Goal: Task Accomplishment & Management: Complete application form

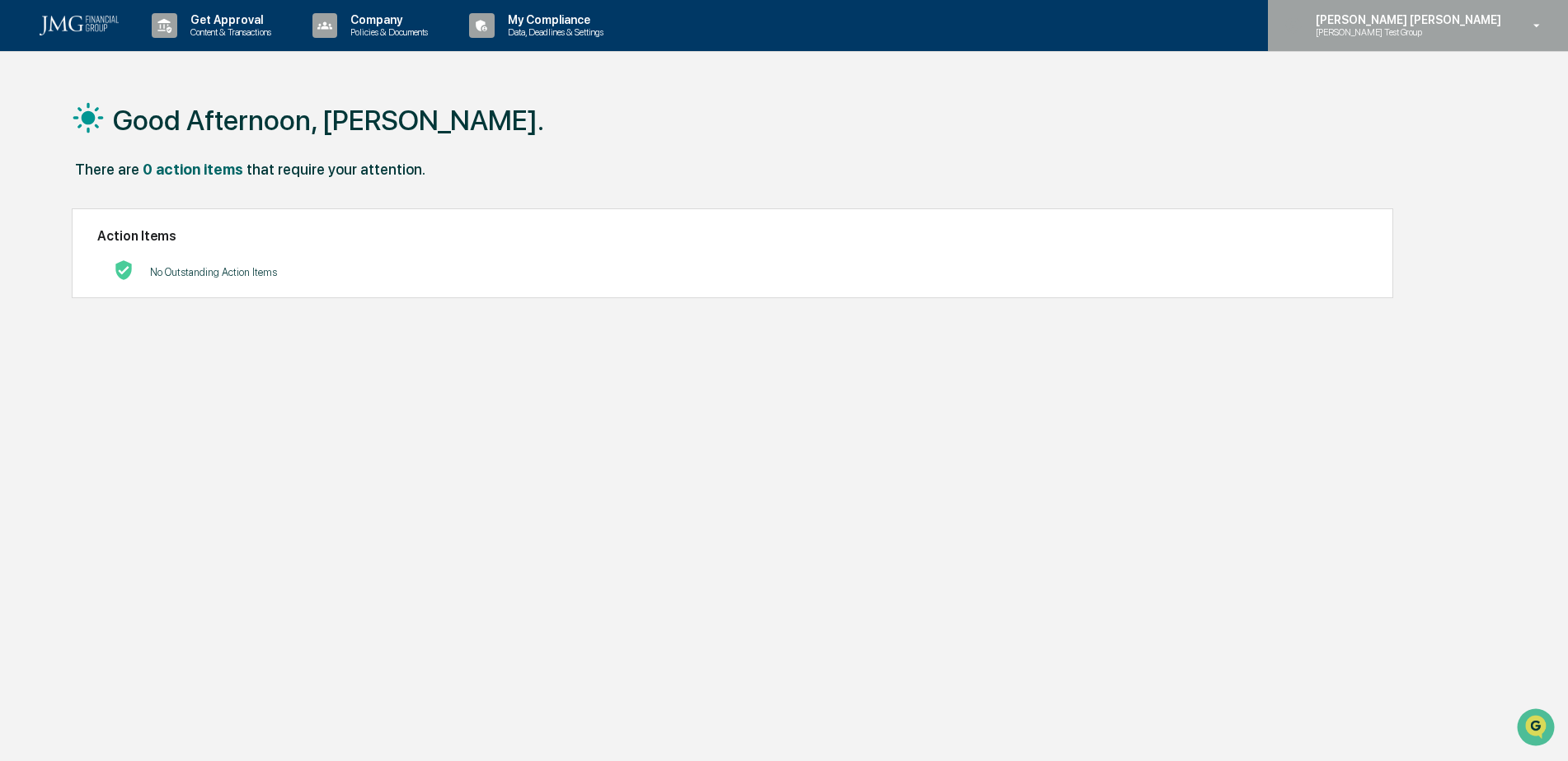
click at [1443, 32] on p "[PERSON_NAME] Test Group" at bounding box center [1383, 32] width 162 height 12
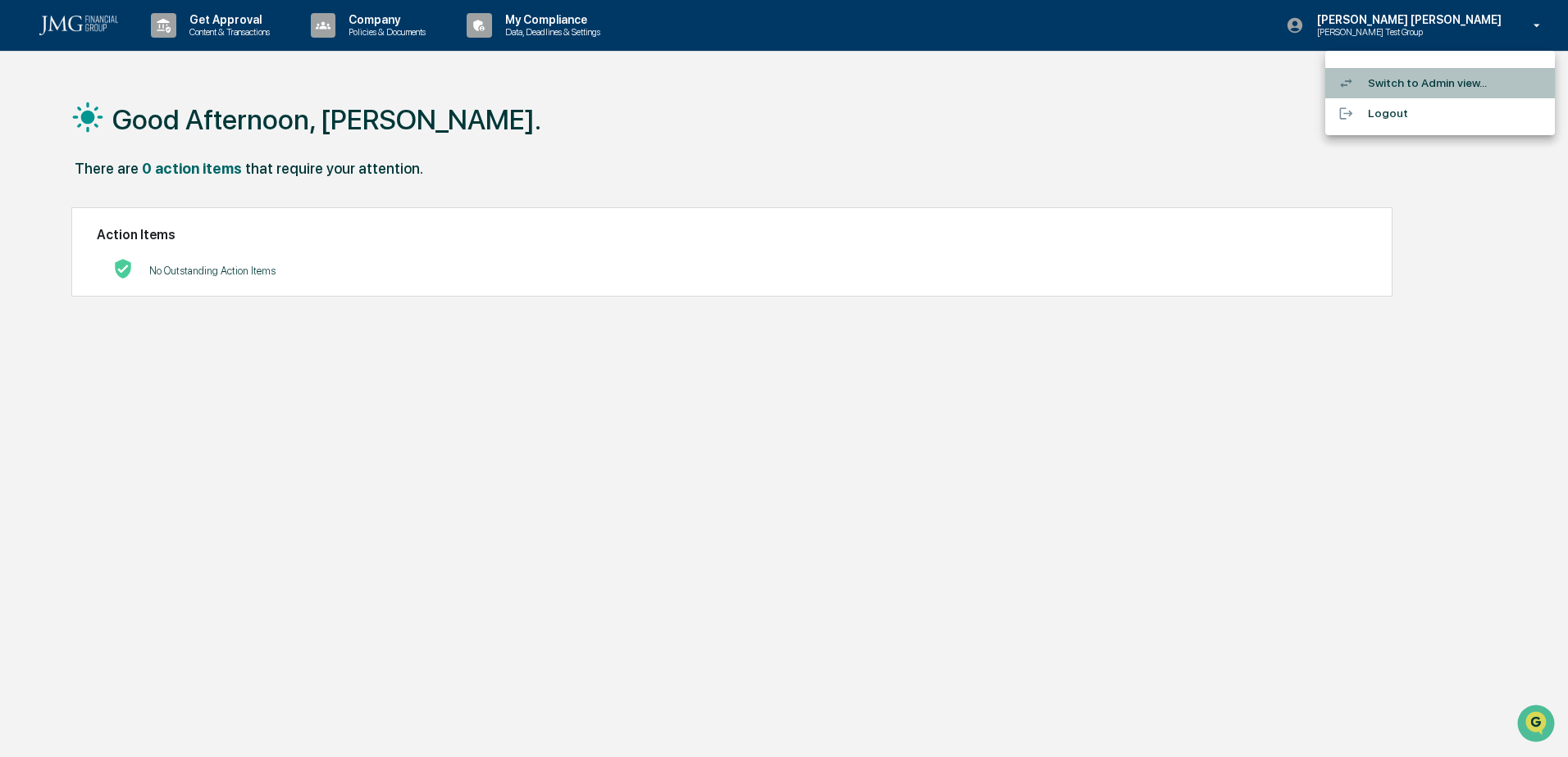
click at [1432, 86] on li "Switch to Admin view..." at bounding box center [1440, 84] width 229 height 31
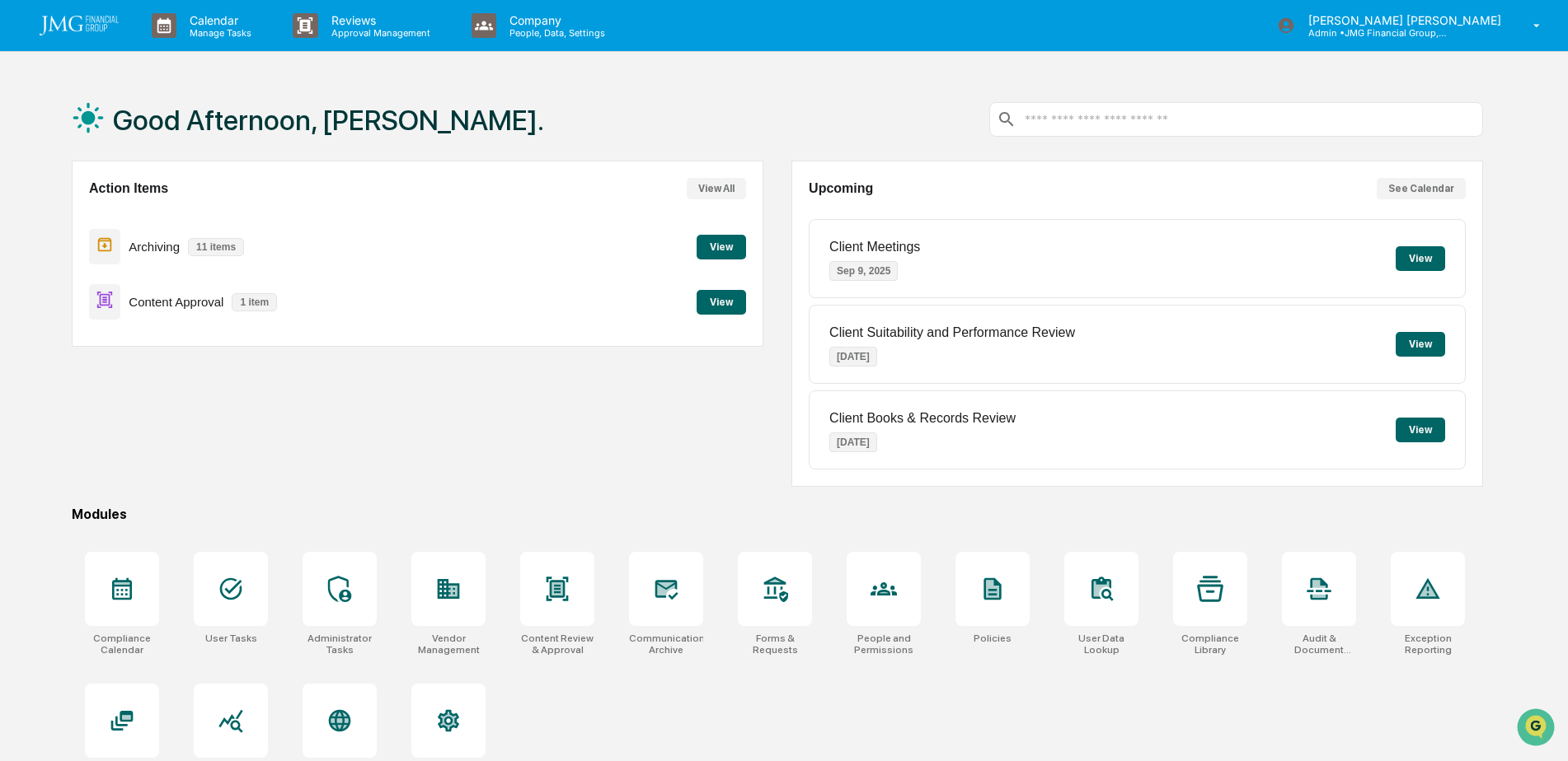
click at [719, 306] on button "View" at bounding box center [721, 302] width 50 height 24
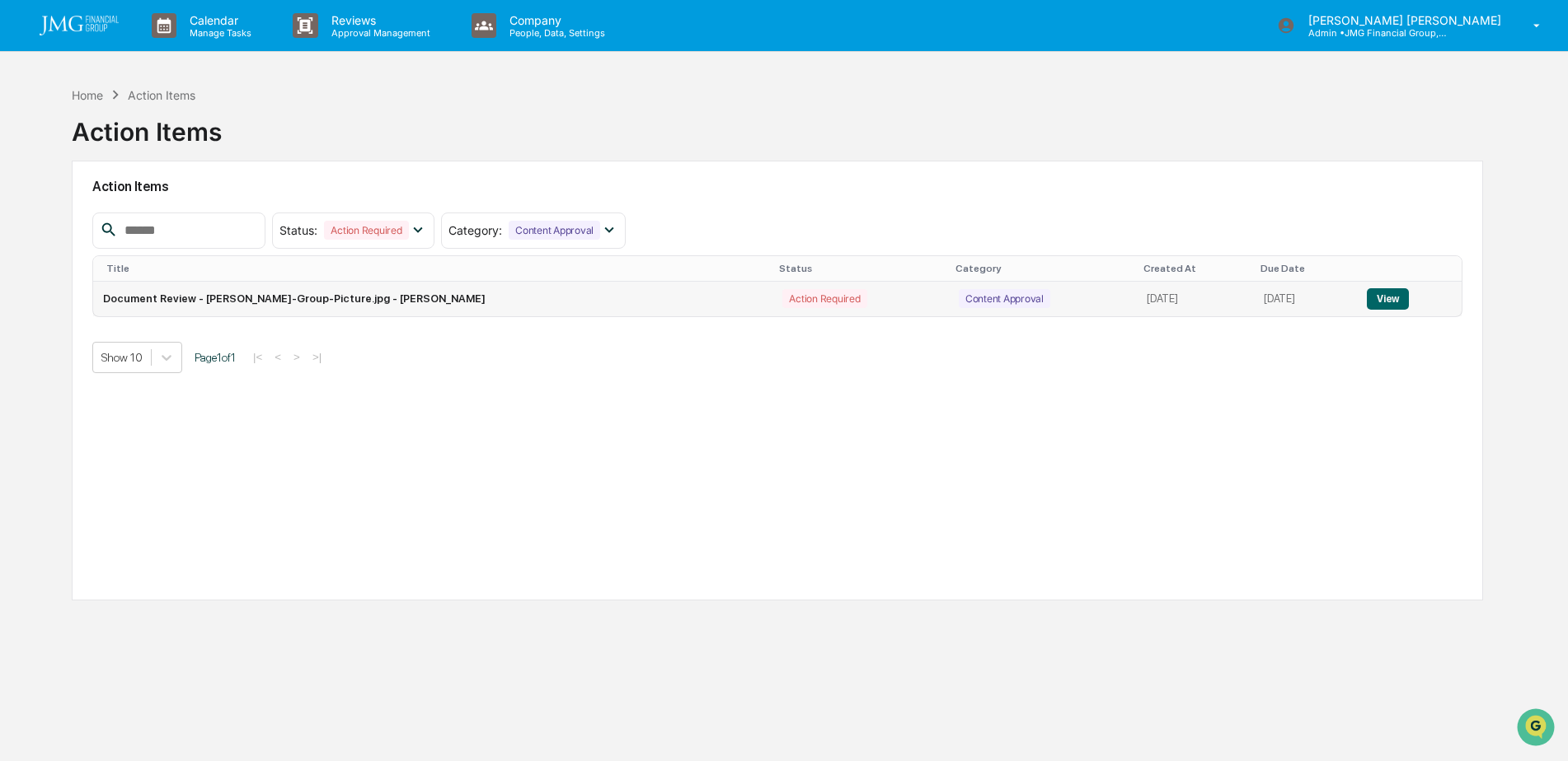
click at [1369, 307] on button "View" at bounding box center [1387, 299] width 42 height 22
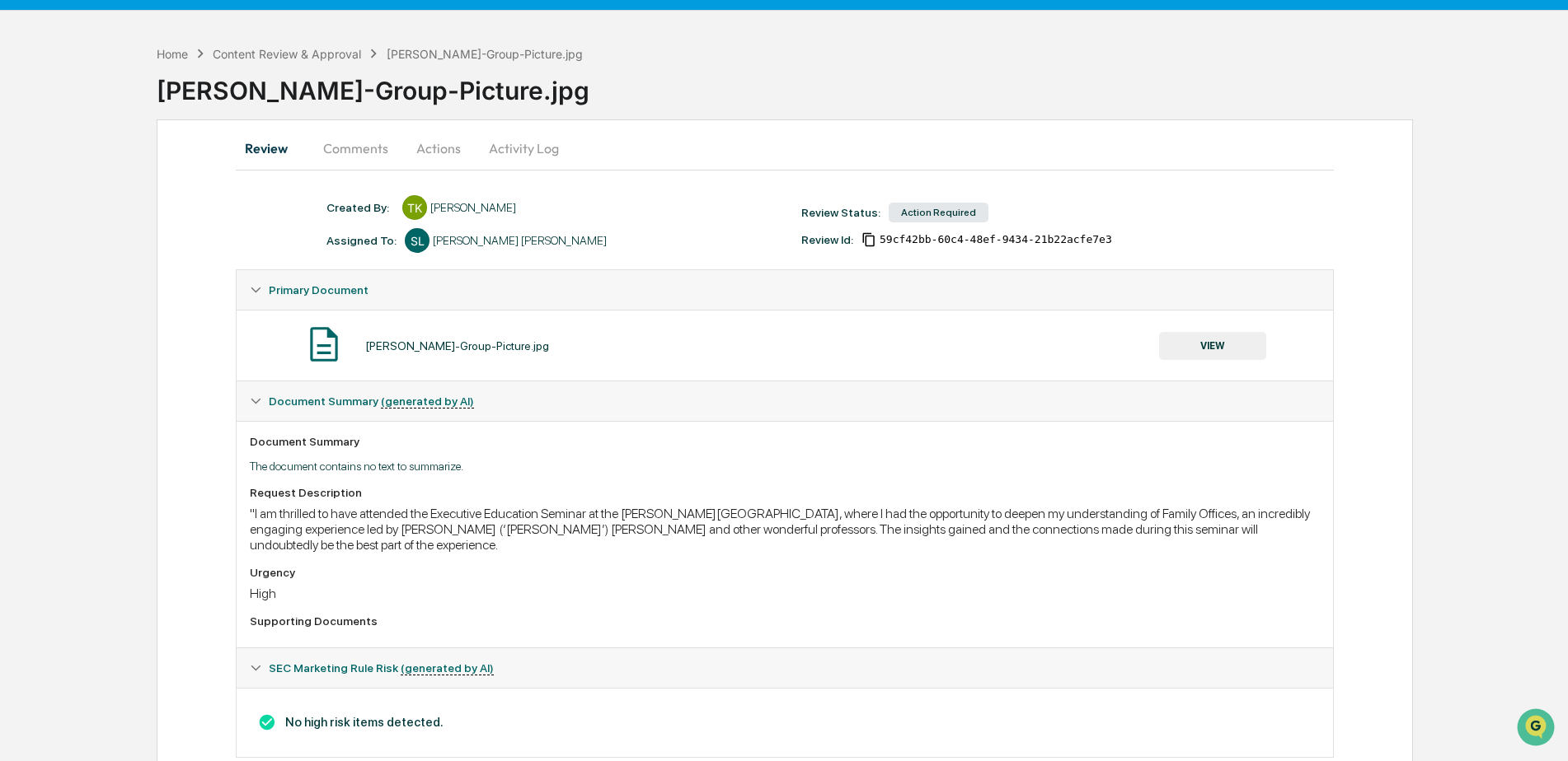
scroll to position [64, 0]
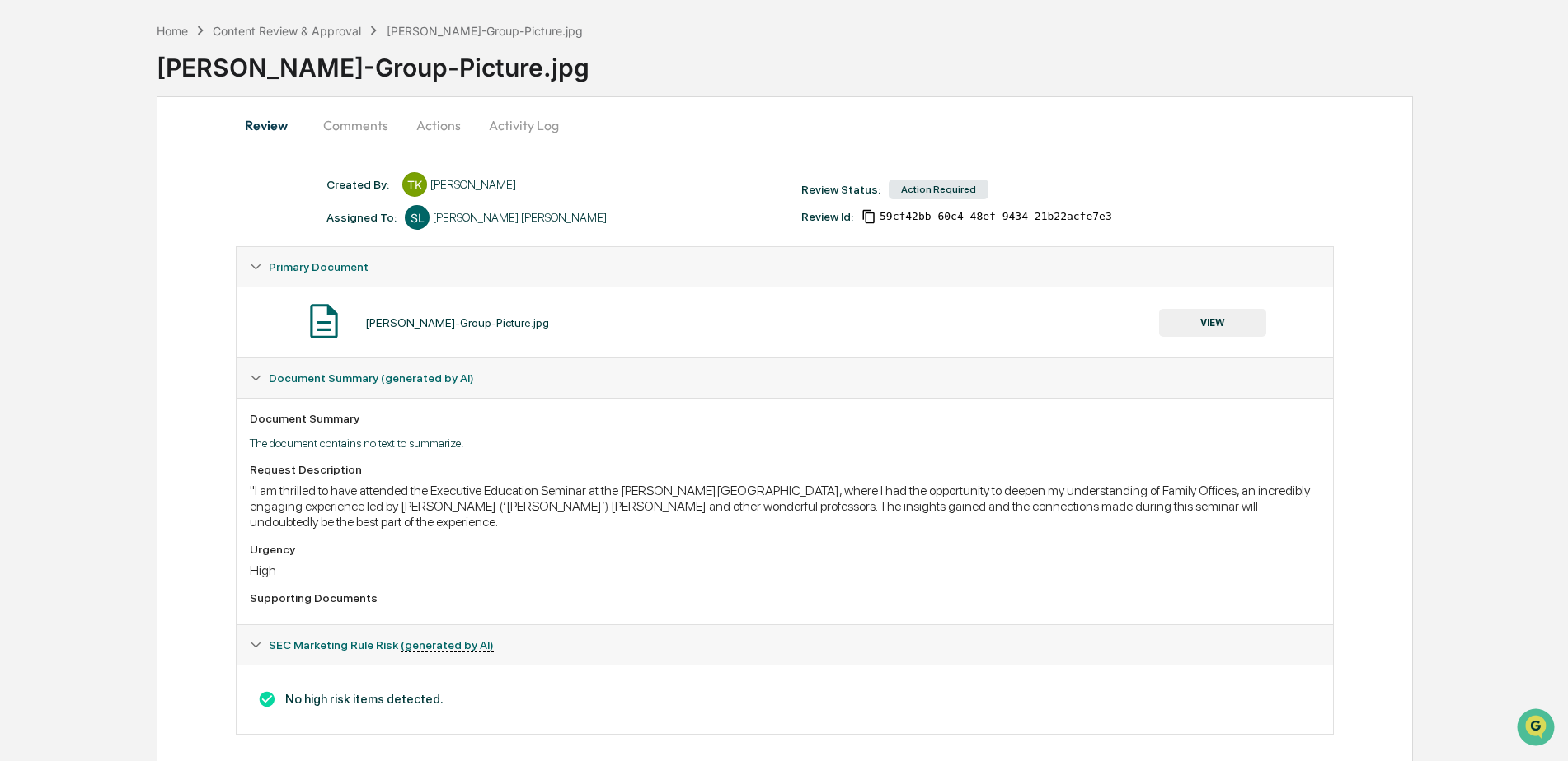
click at [1227, 319] on button "VIEW" at bounding box center [1212, 322] width 107 height 28
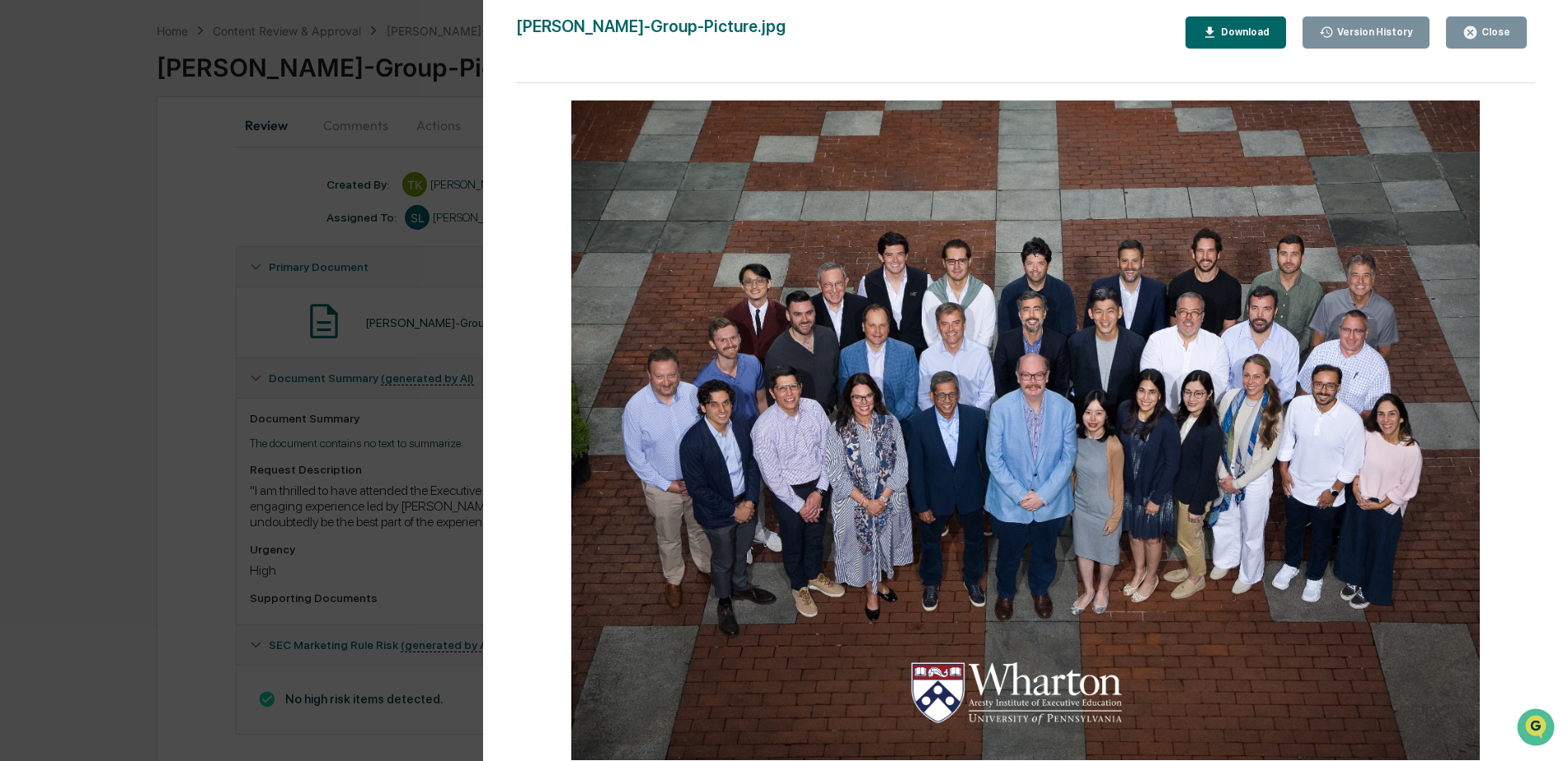
click at [1498, 26] on div "Close" at bounding box center [1494, 32] width 33 height 12
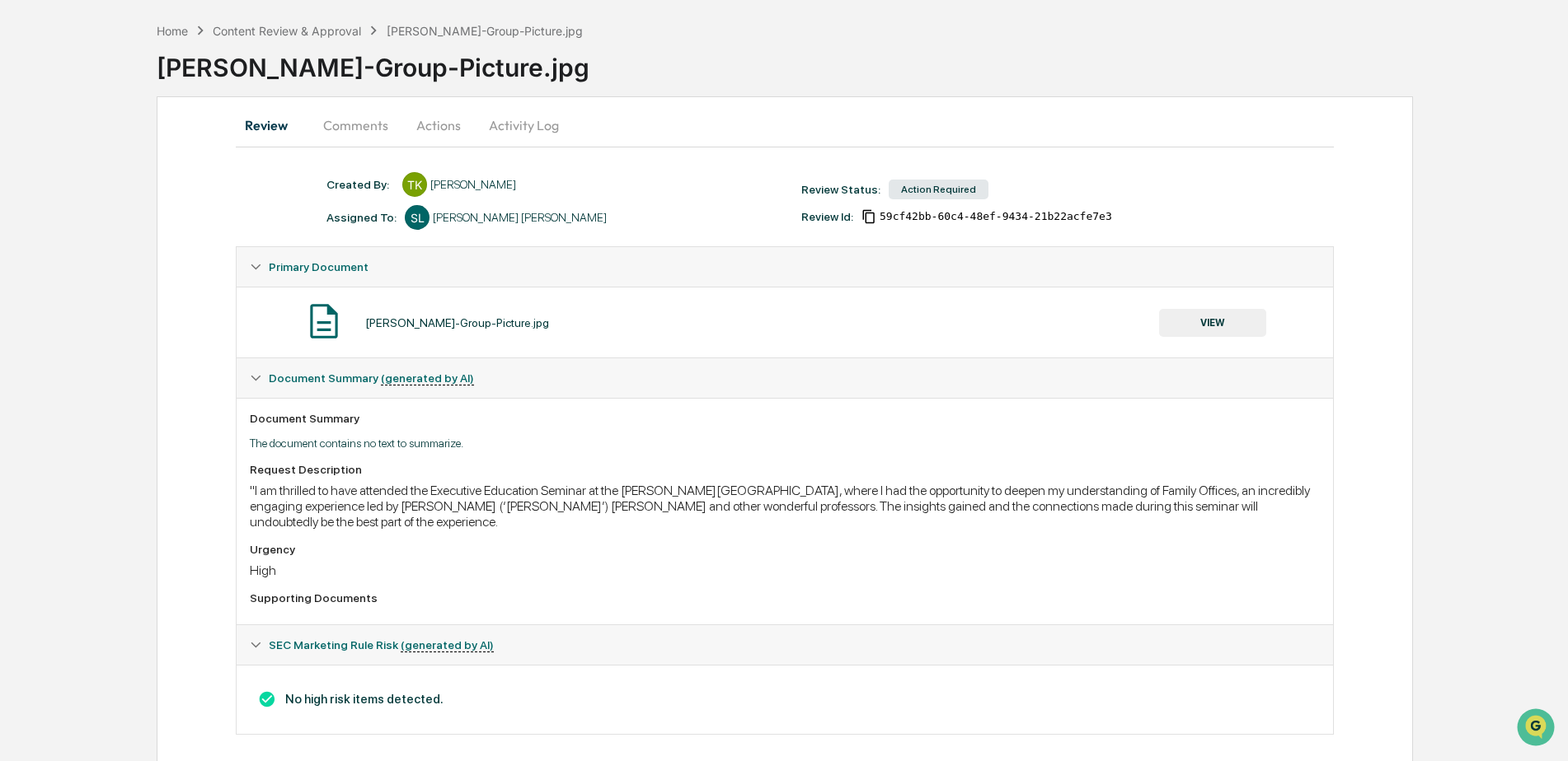
click at [370, 127] on button "Comments" at bounding box center [355, 125] width 91 height 40
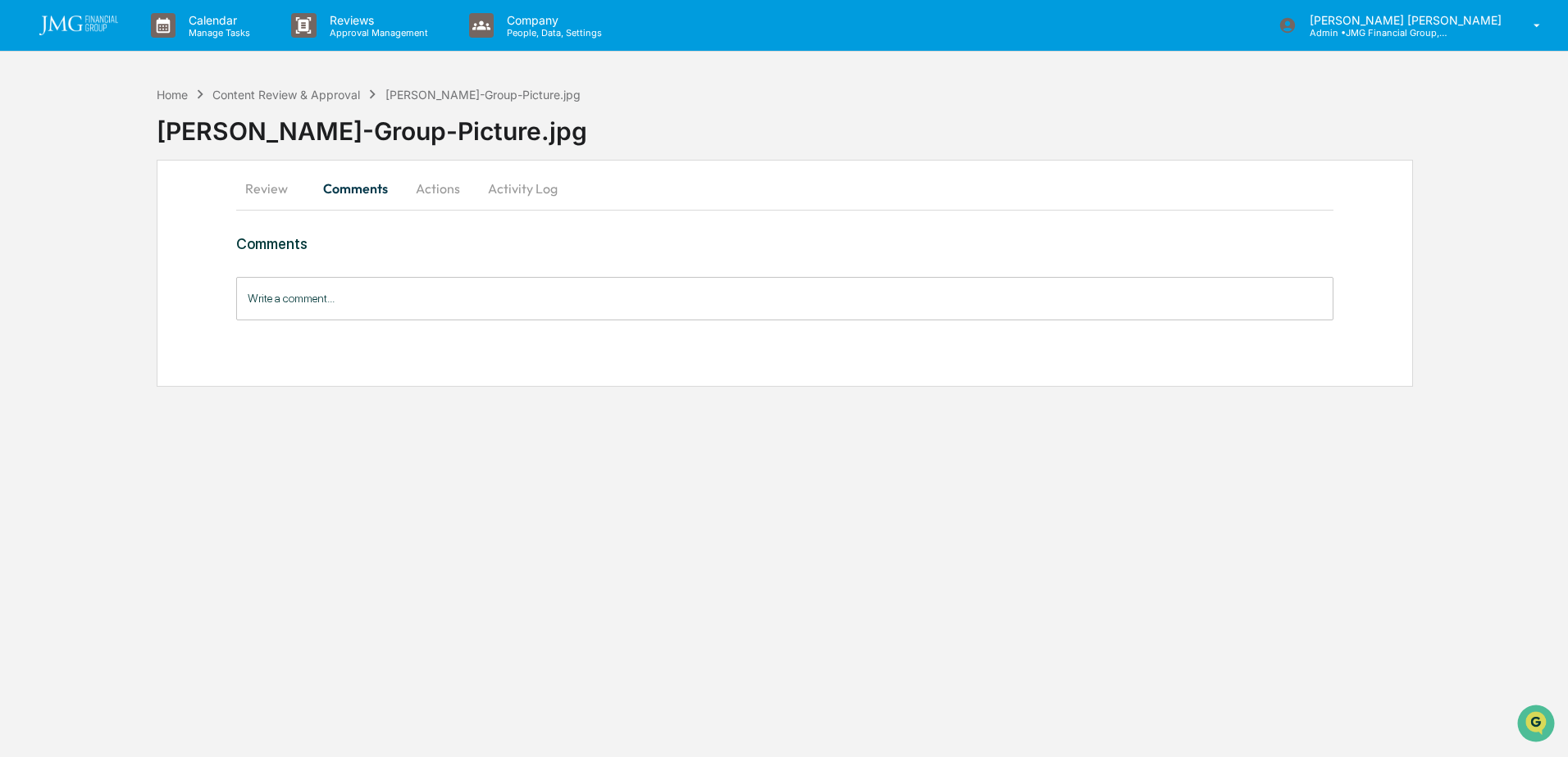
click at [504, 303] on input "Write a comment..." at bounding box center [784, 298] width 1097 height 43
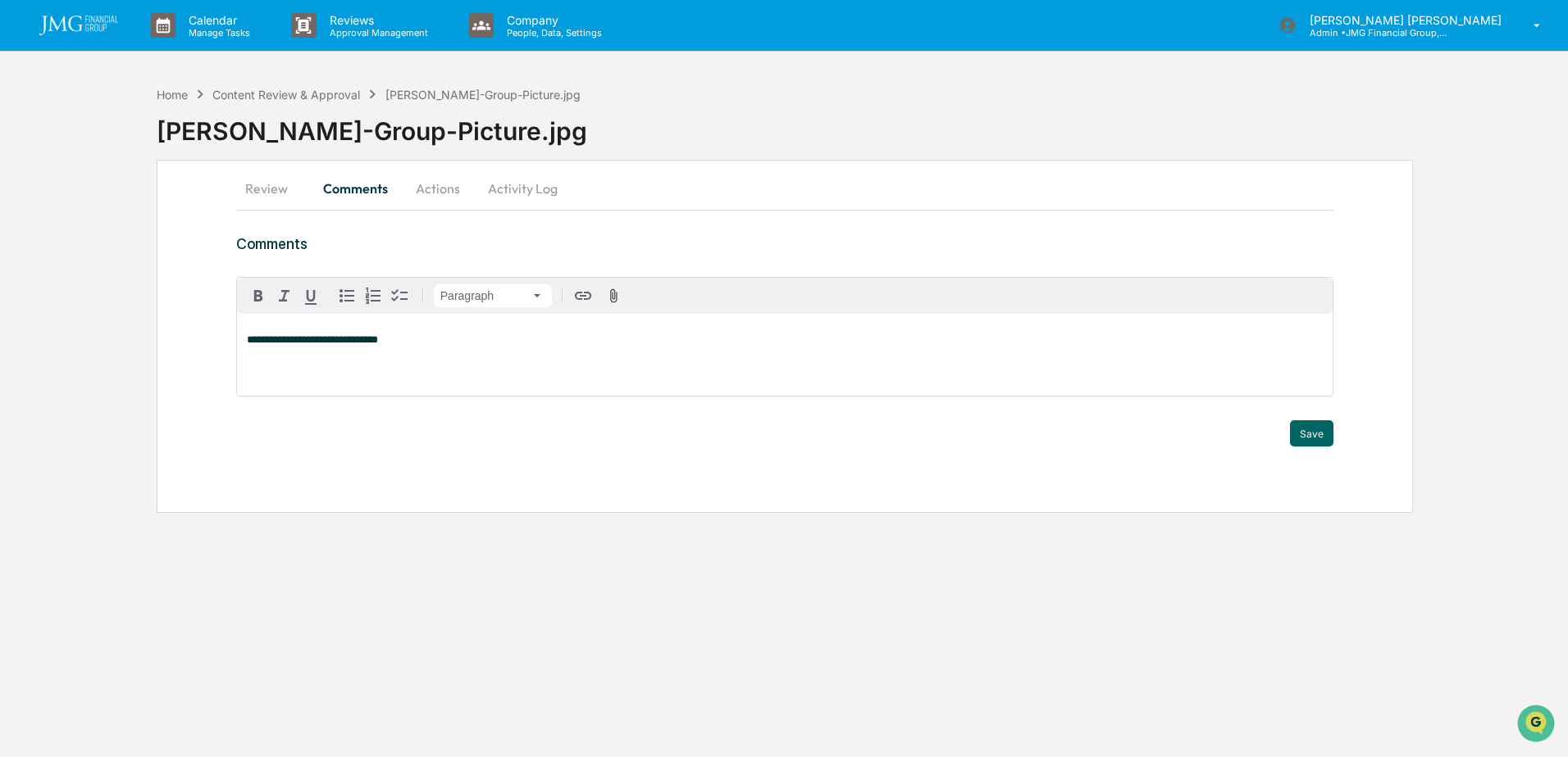
click at [305, 339] on span "**********" at bounding box center [313, 339] width 131 height 11
click at [404, 340] on p "**********" at bounding box center [784, 339] width 1076 height 12
click at [430, 341] on p "**********" at bounding box center [784, 339] width 1076 height 12
click at [657, 343] on span "**********" at bounding box center [462, 339] width 430 height 11
click at [677, 338] on span "**********" at bounding box center [462, 339] width 430 height 11
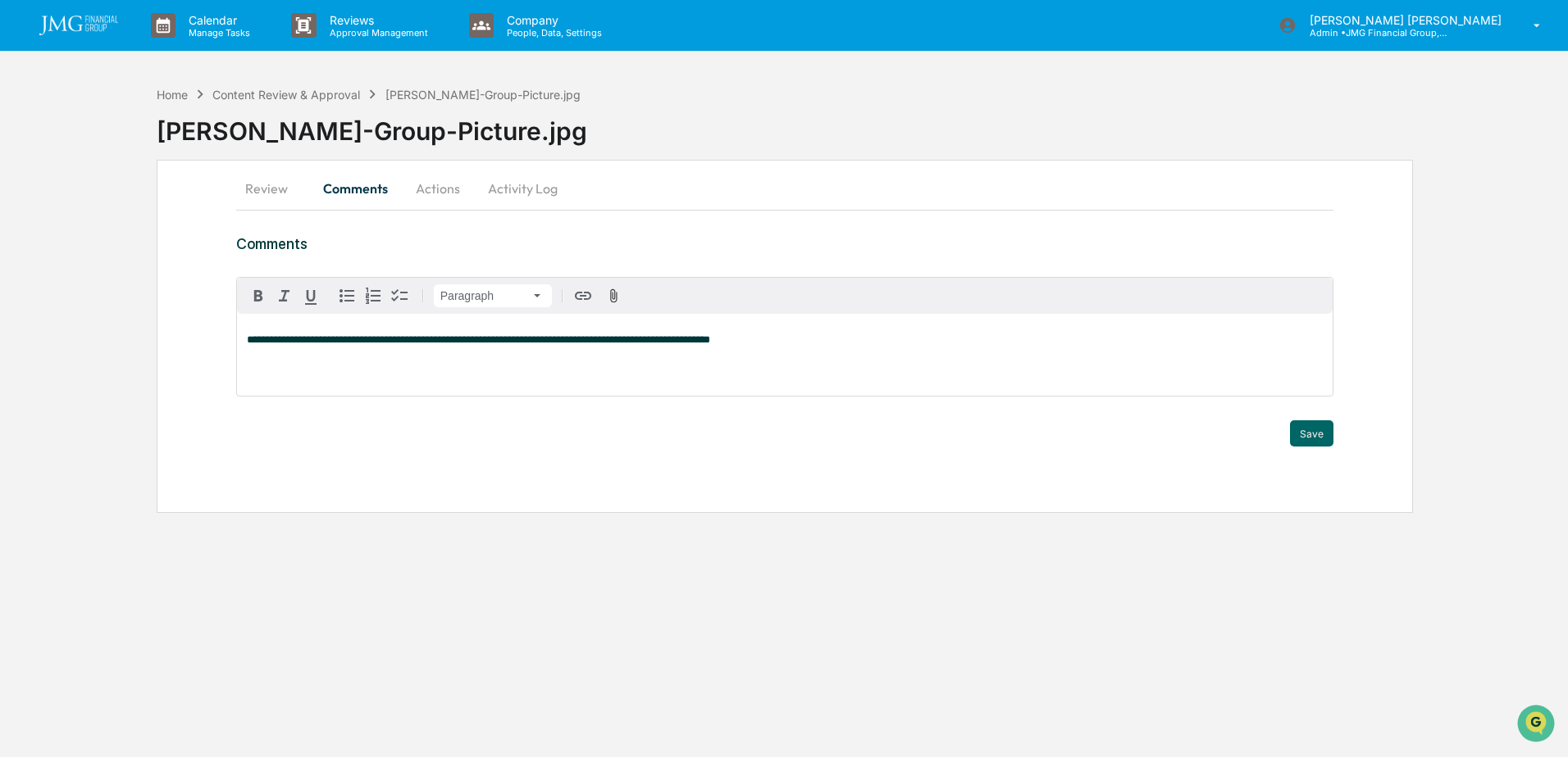
click at [765, 339] on p "**********" at bounding box center [784, 339] width 1076 height 12
click at [648, 369] on div "**********" at bounding box center [784, 354] width 1095 height 82
click at [937, 347] on div "**********" at bounding box center [784, 354] width 1095 height 82
click at [1297, 426] on button "Save" at bounding box center [1311, 433] width 43 height 26
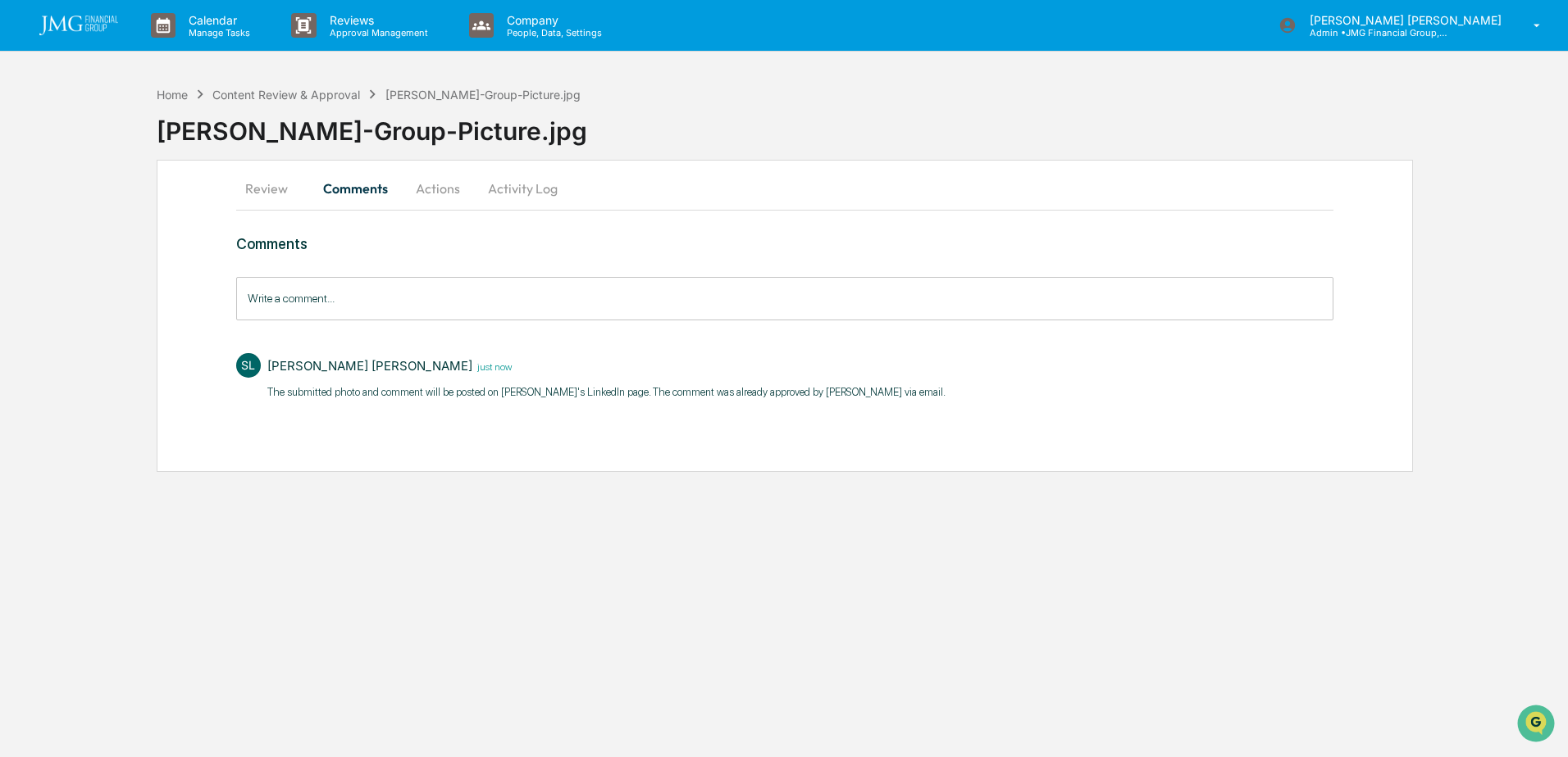
click at [444, 200] on button "Actions" at bounding box center [438, 189] width 74 height 40
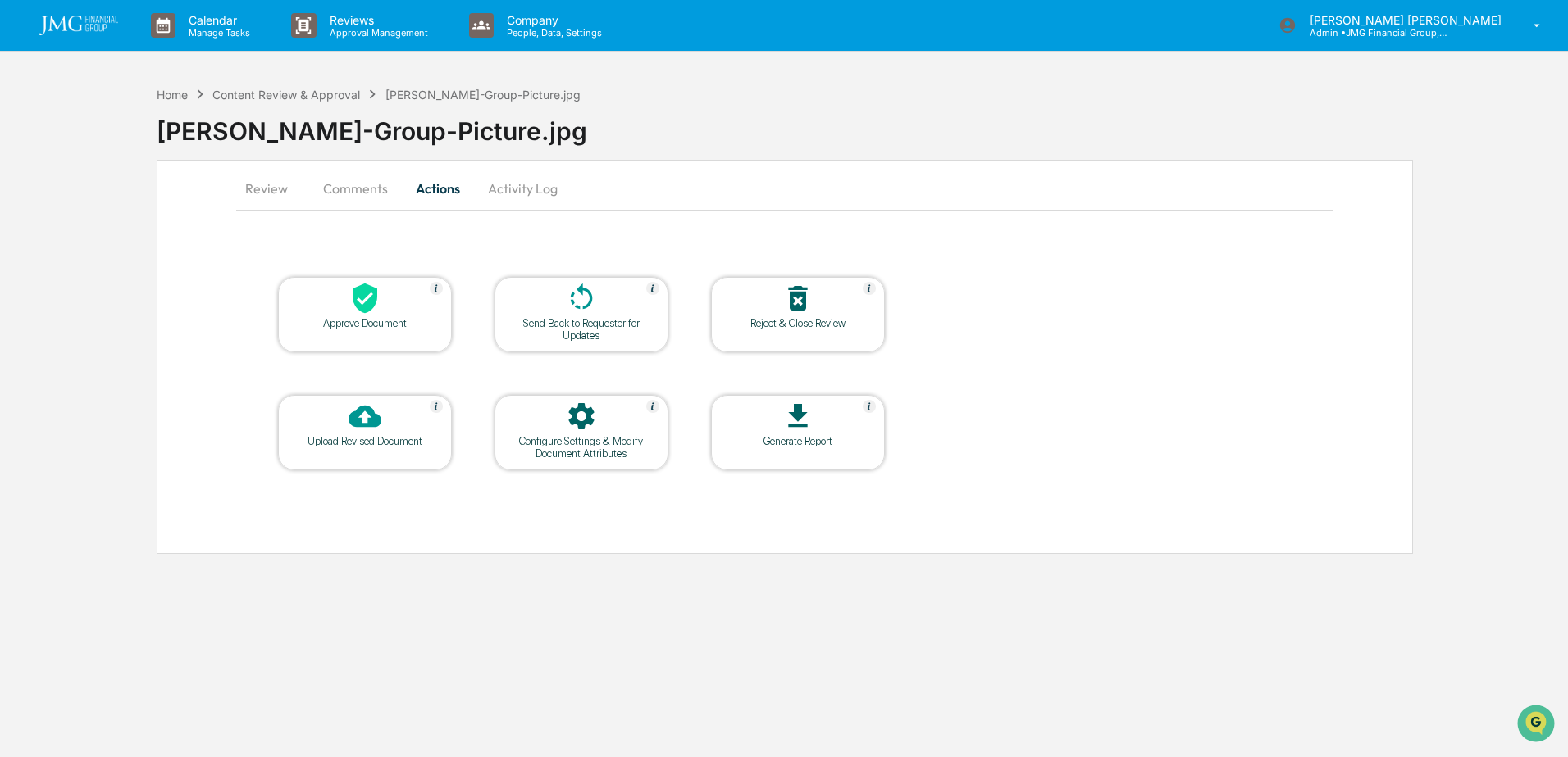
click at [263, 197] on button "Review" at bounding box center [273, 189] width 74 height 40
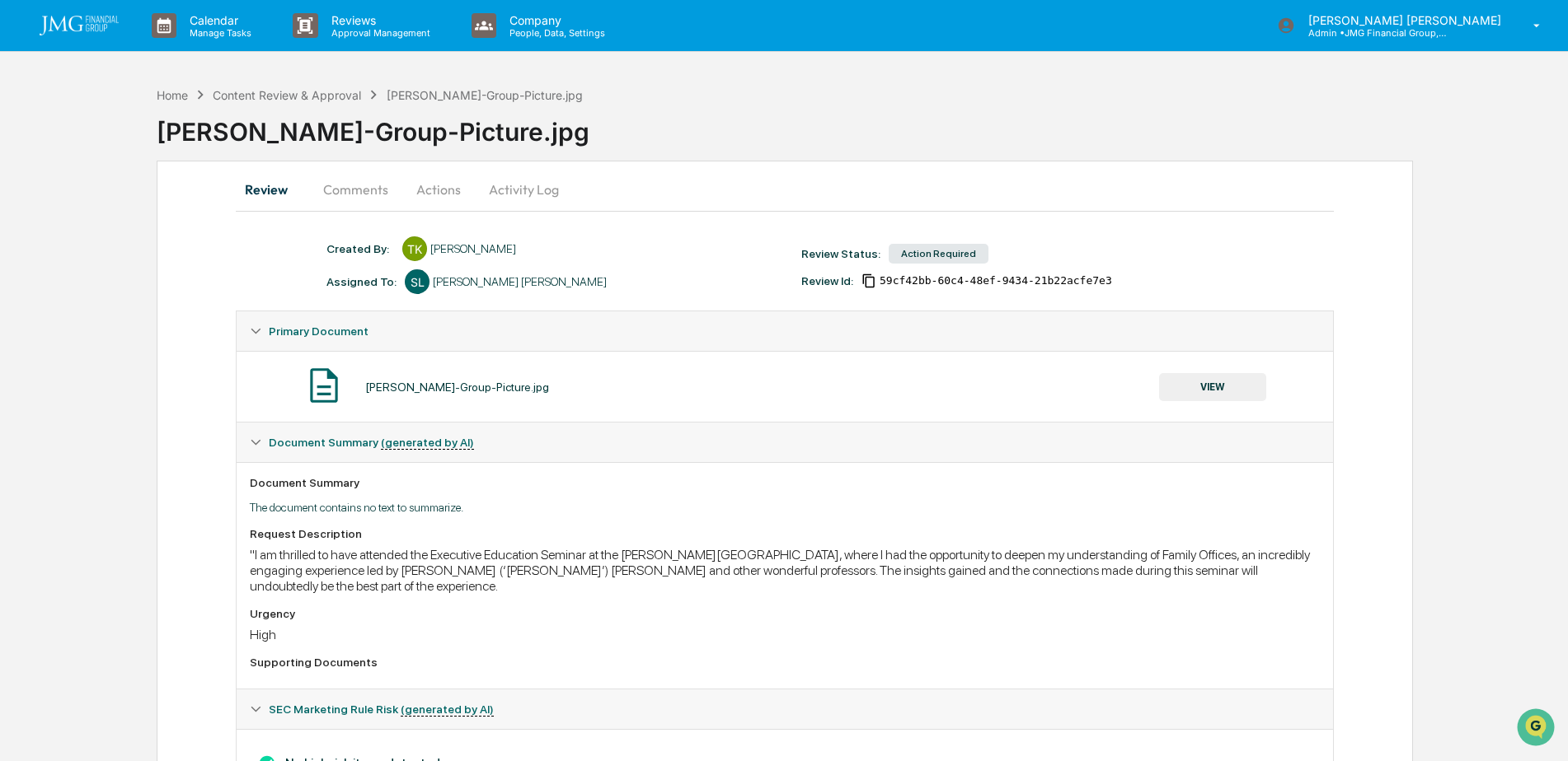
click at [458, 194] on button "Actions" at bounding box center [438, 190] width 74 height 40
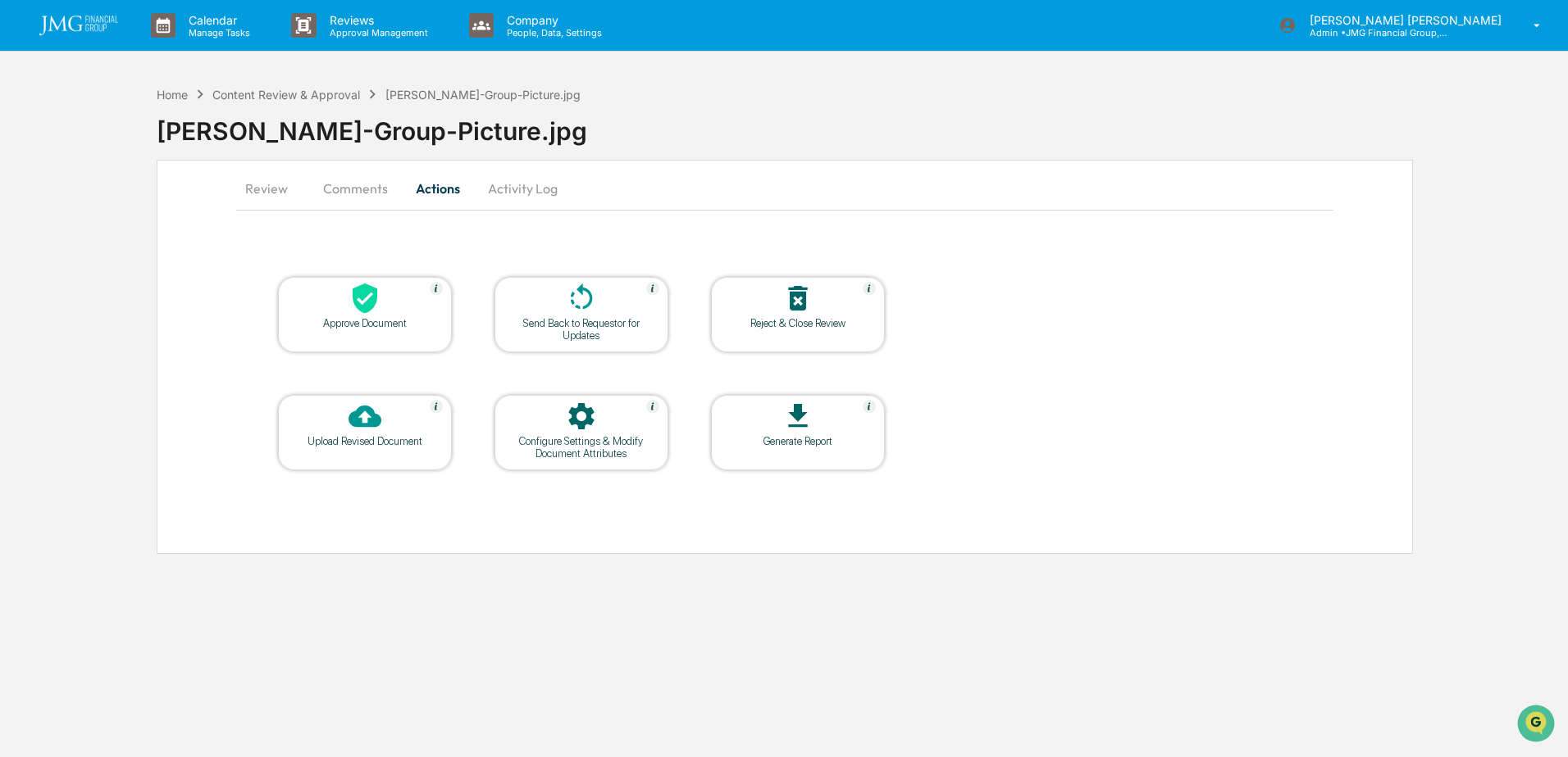
click at [412, 307] on div at bounding box center [365, 299] width 164 height 35
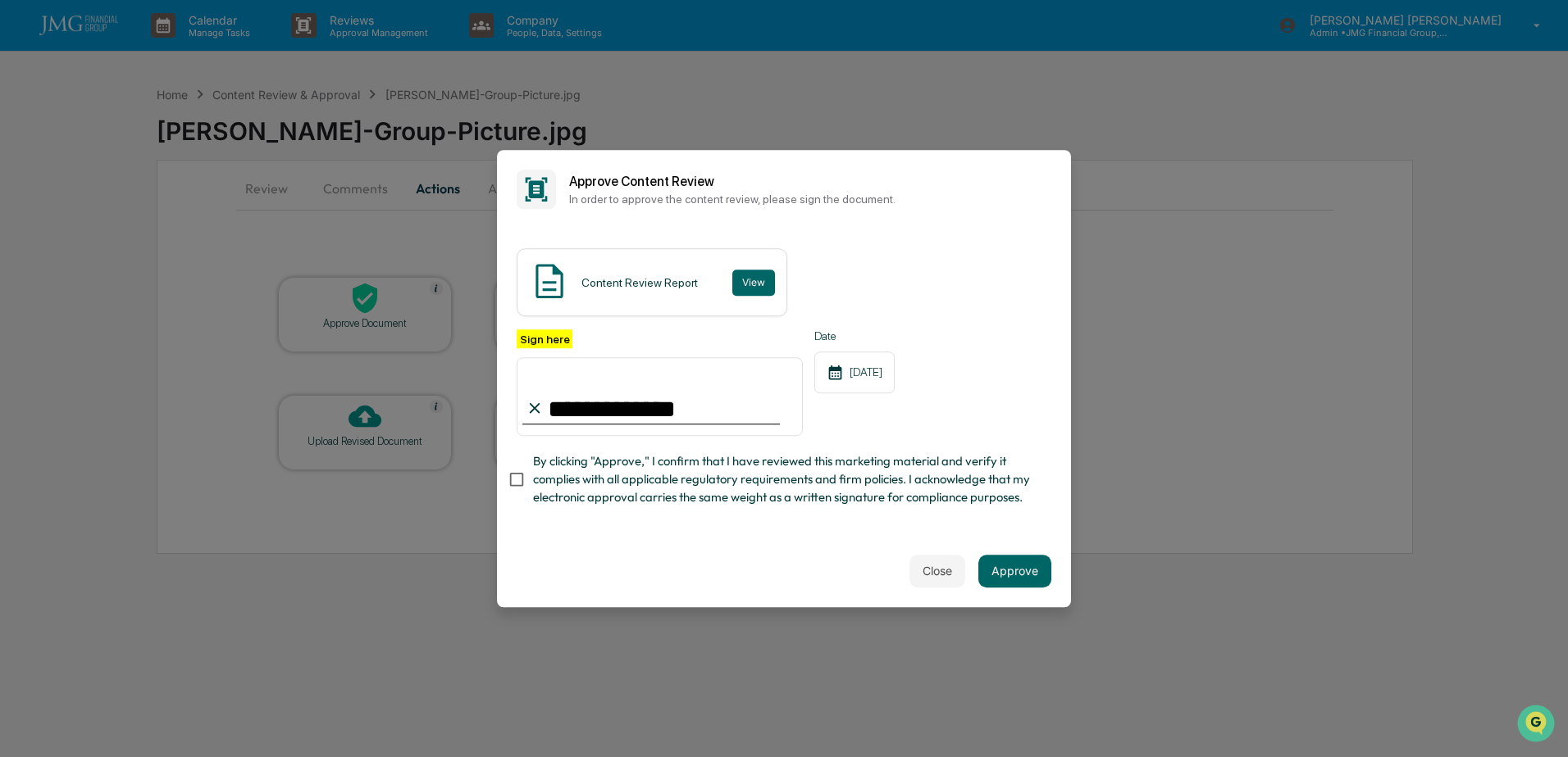
type input "**********"
click at [1020, 577] on button "Approve" at bounding box center [1014, 571] width 73 height 32
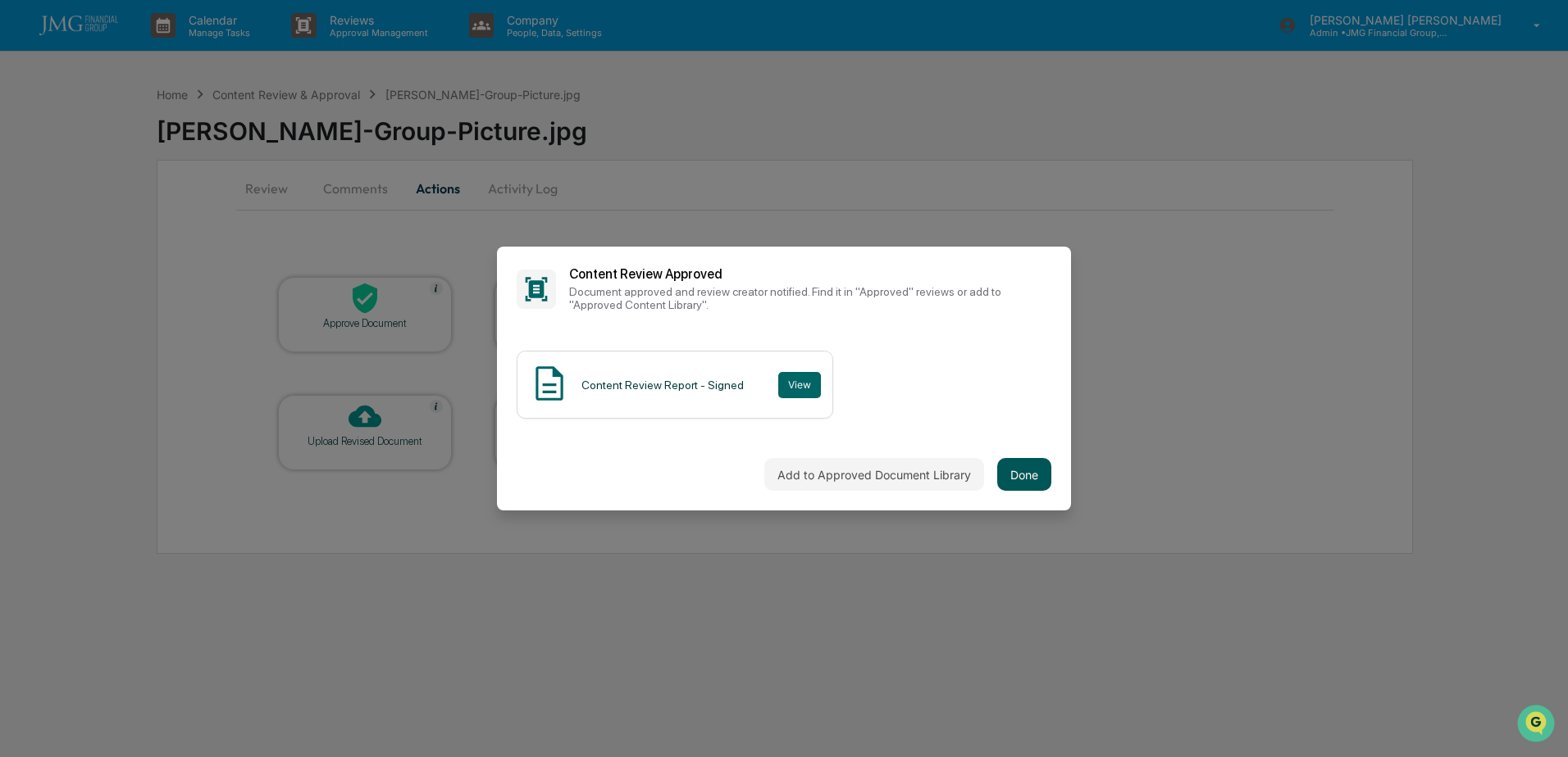
click at [1037, 479] on button "Done" at bounding box center [1024, 474] width 54 height 32
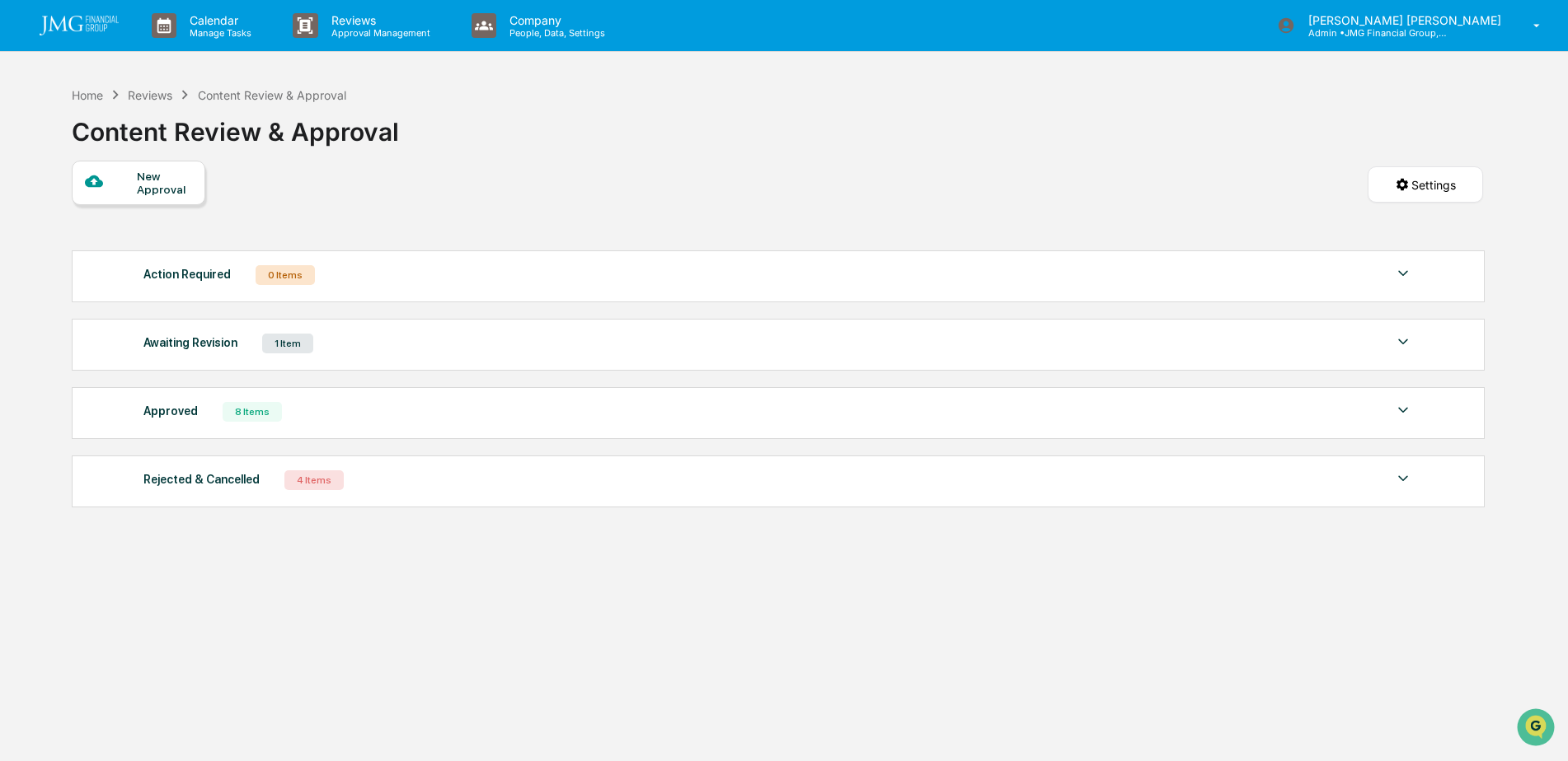
click at [1354, 409] on div "Approved 8 Items" at bounding box center [779, 412] width 1270 height 23
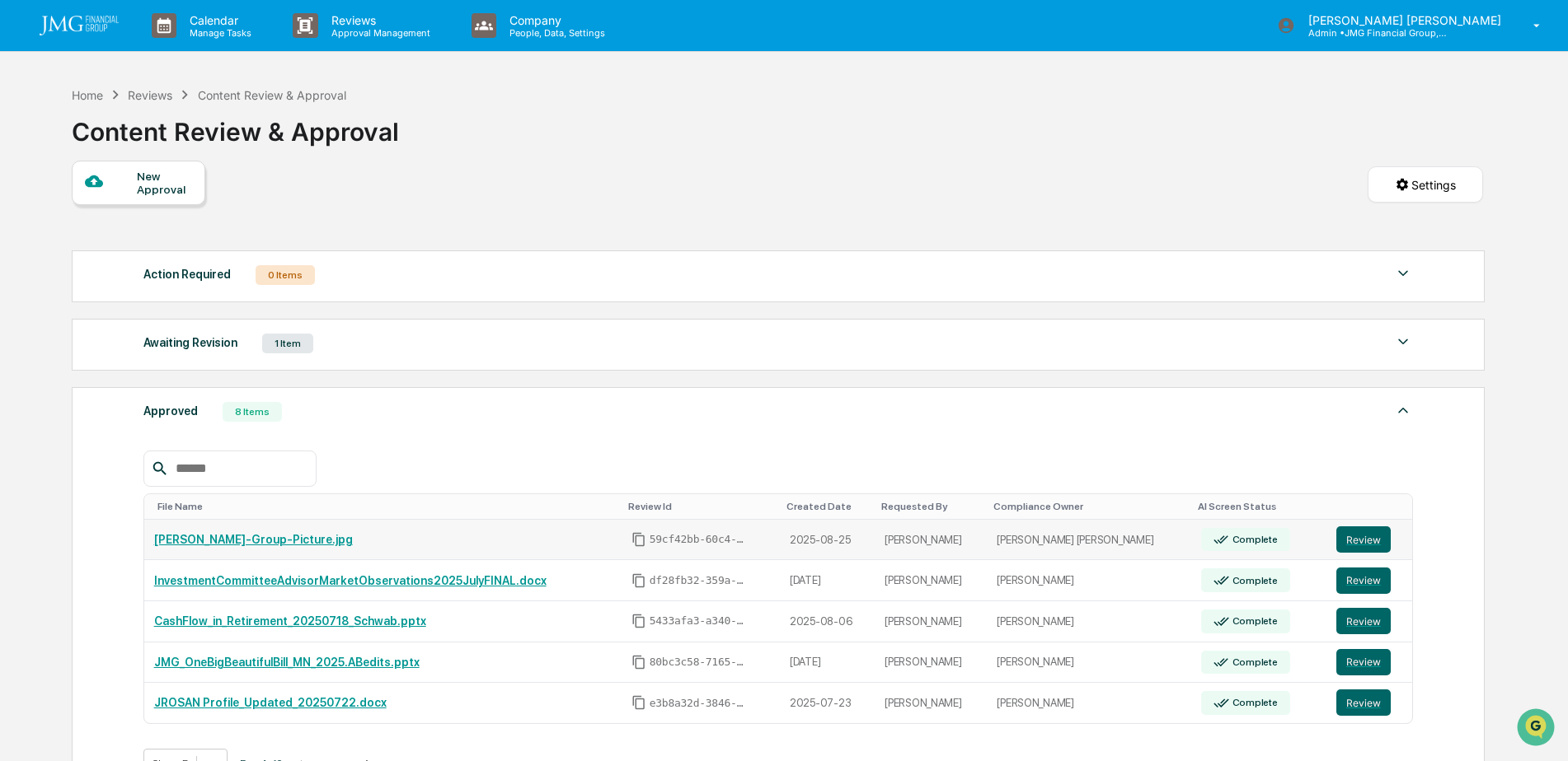
click at [281, 537] on link "[PERSON_NAME]-Group-Picture.jpg" at bounding box center [254, 539] width 199 height 14
click at [1349, 540] on button "Review" at bounding box center [1363, 539] width 54 height 26
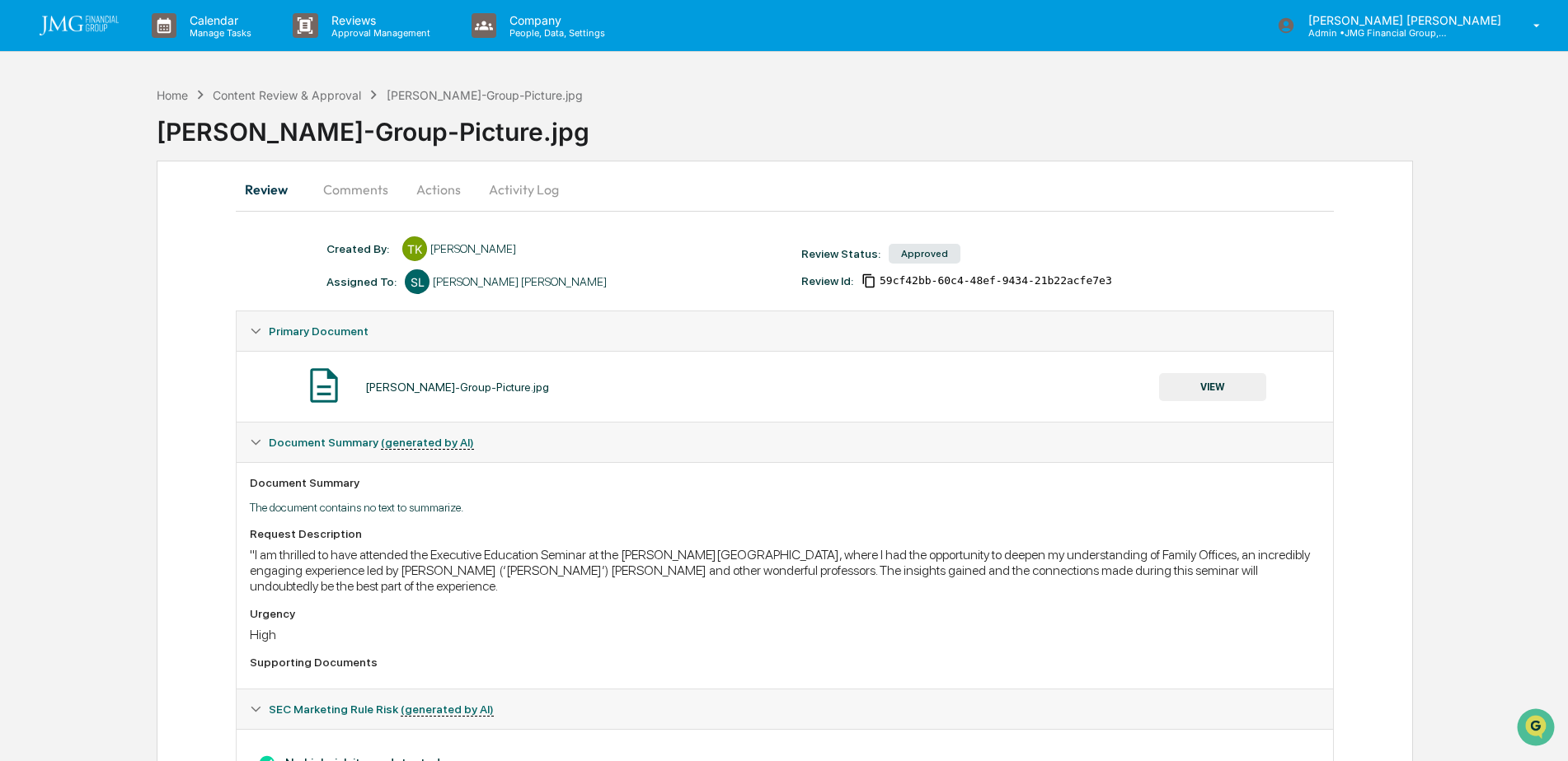
click at [387, 187] on button "Comments" at bounding box center [355, 190] width 91 height 40
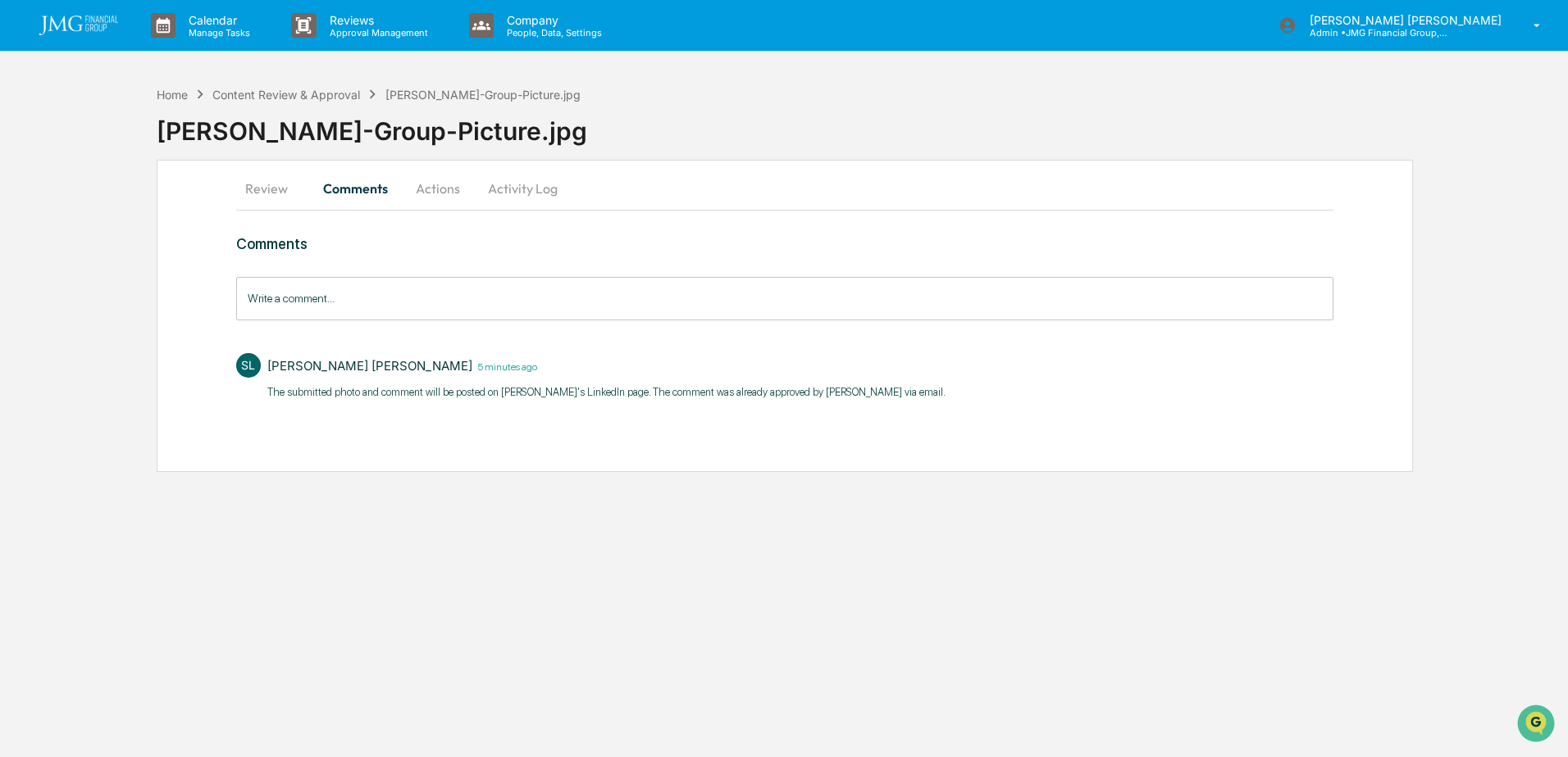
click at [274, 197] on button "Review" at bounding box center [273, 189] width 74 height 40
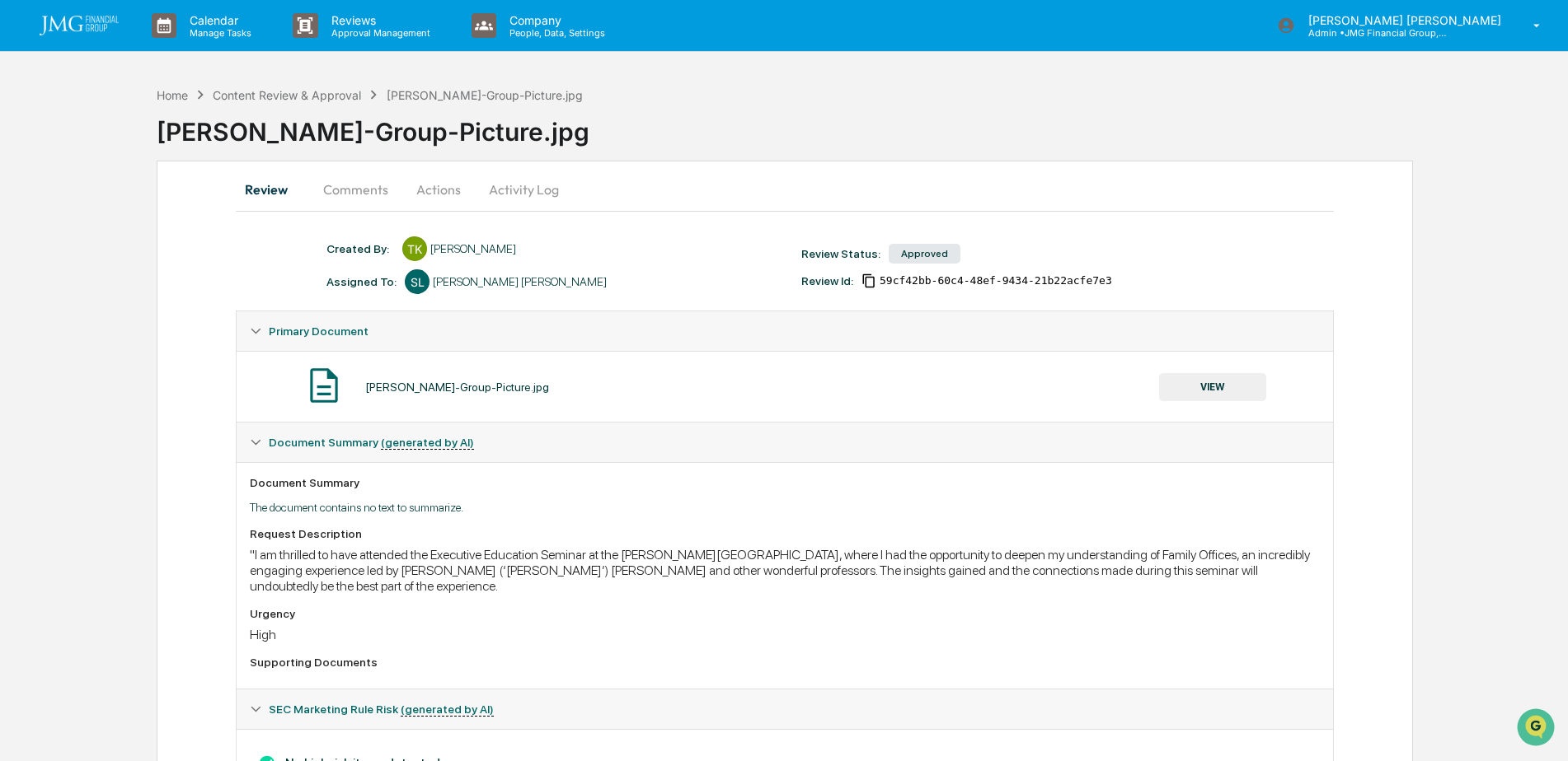
click at [357, 188] on button "Comments" at bounding box center [355, 190] width 91 height 40
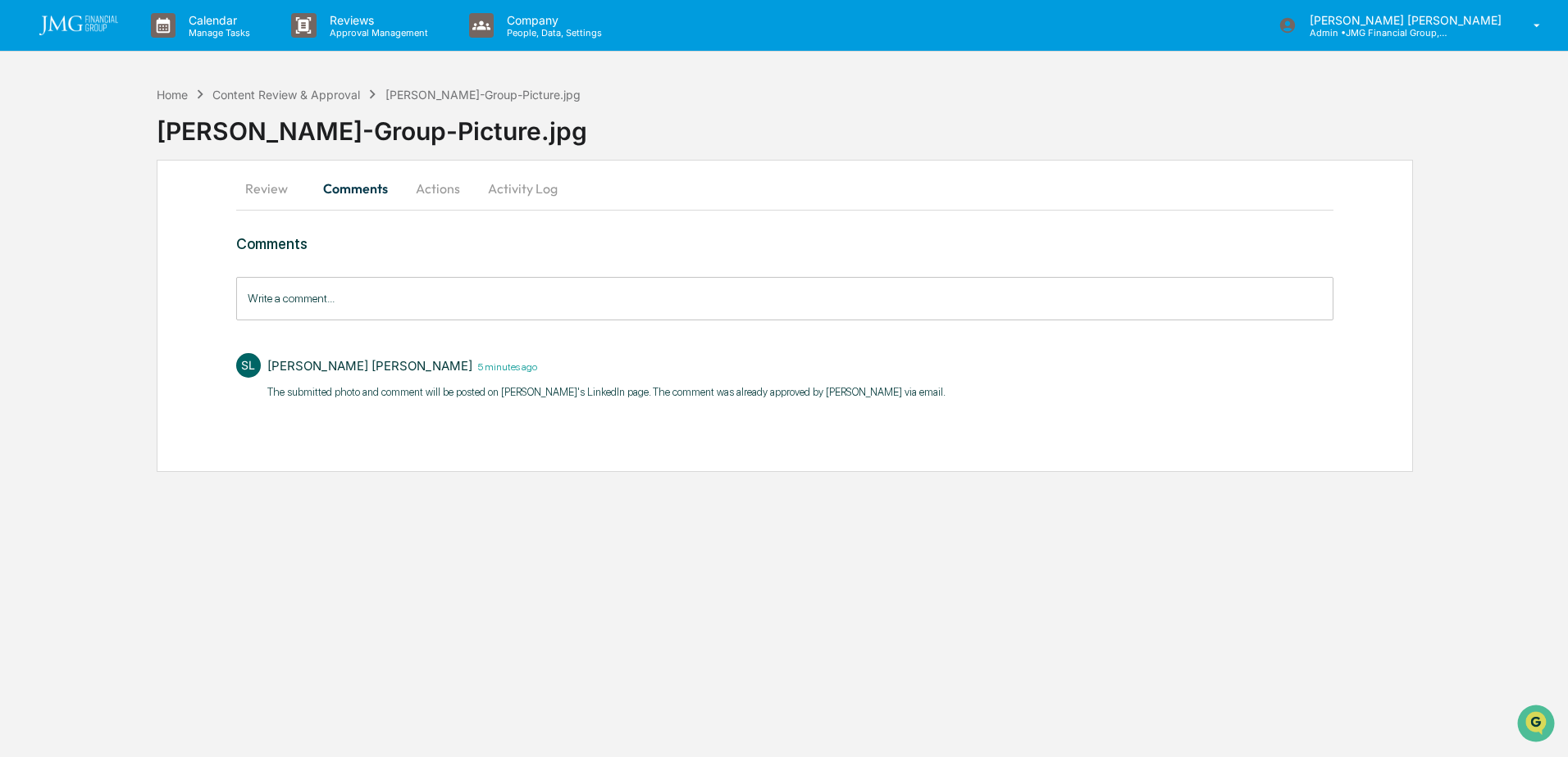
click at [263, 179] on button "Review" at bounding box center [273, 189] width 74 height 40
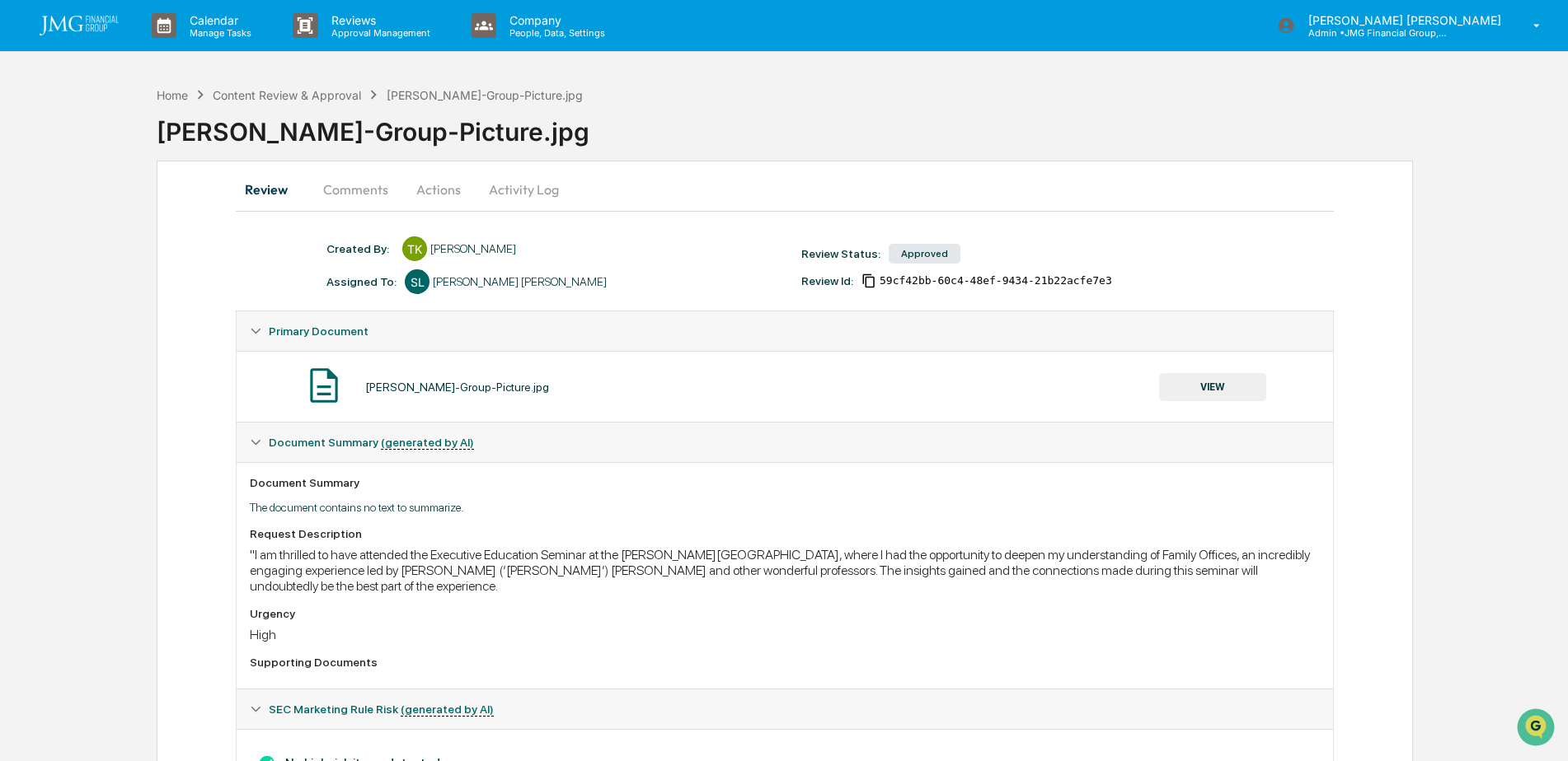
click at [1238, 394] on button "VIEW" at bounding box center [1212, 386] width 107 height 28
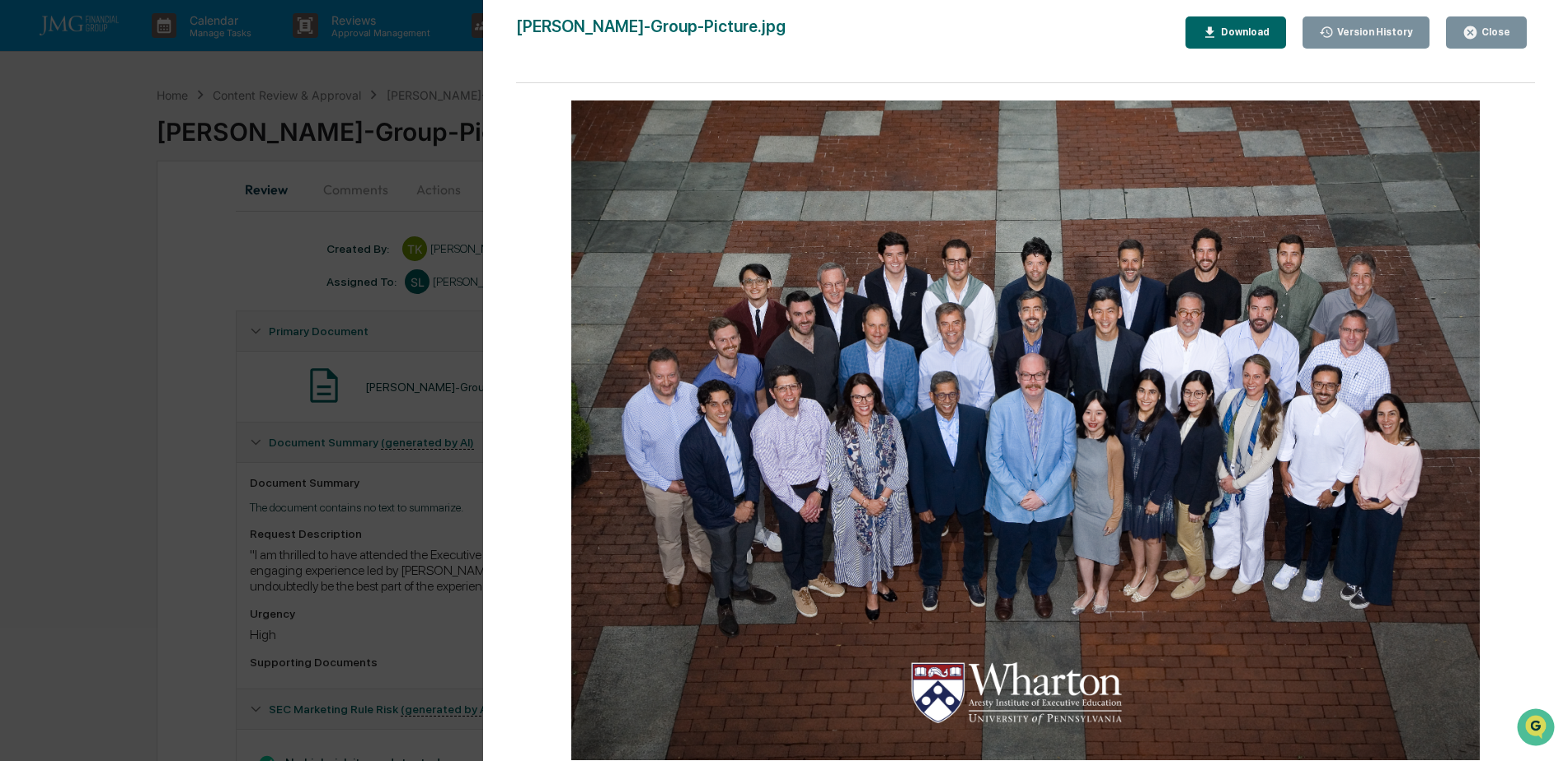
click at [1499, 41] on button "Close" at bounding box center [1485, 32] width 80 height 32
click at [1496, 37] on div "Close" at bounding box center [1494, 32] width 33 height 12
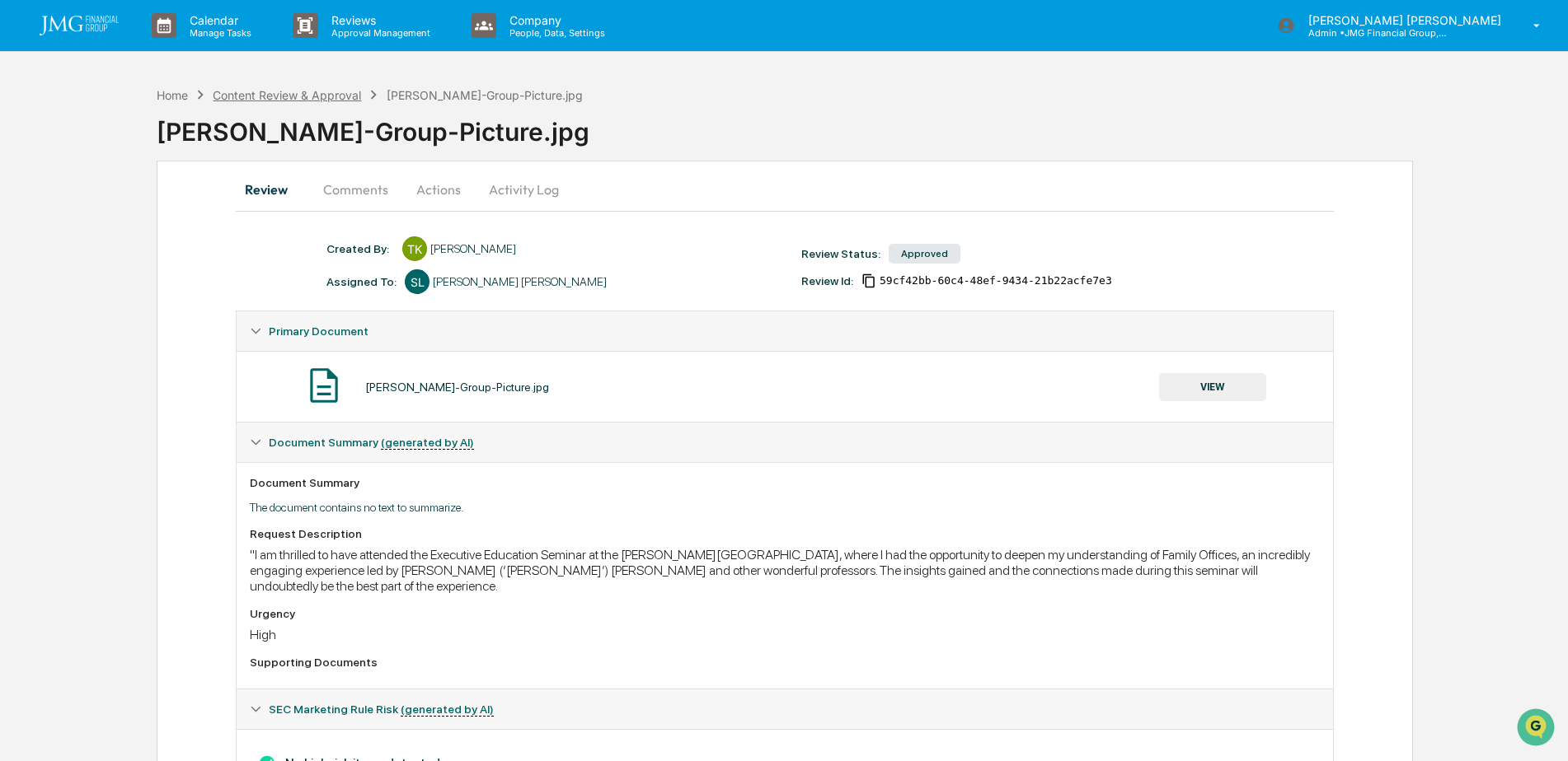
click at [297, 97] on div "Content Review & Approval" at bounding box center [286, 96] width 148 height 14
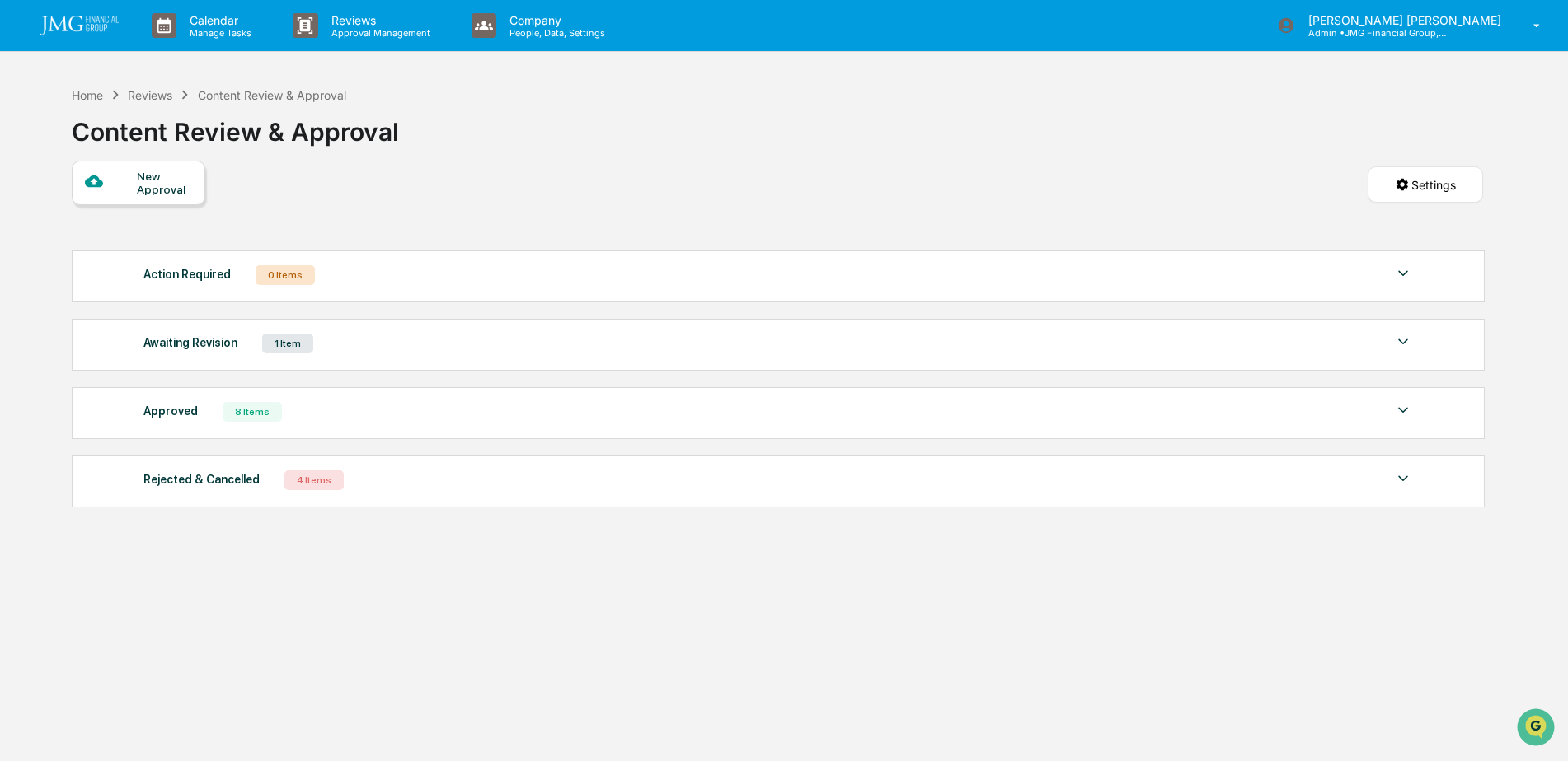
click at [1379, 409] on div "Approved 8 Items" at bounding box center [779, 412] width 1270 height 23
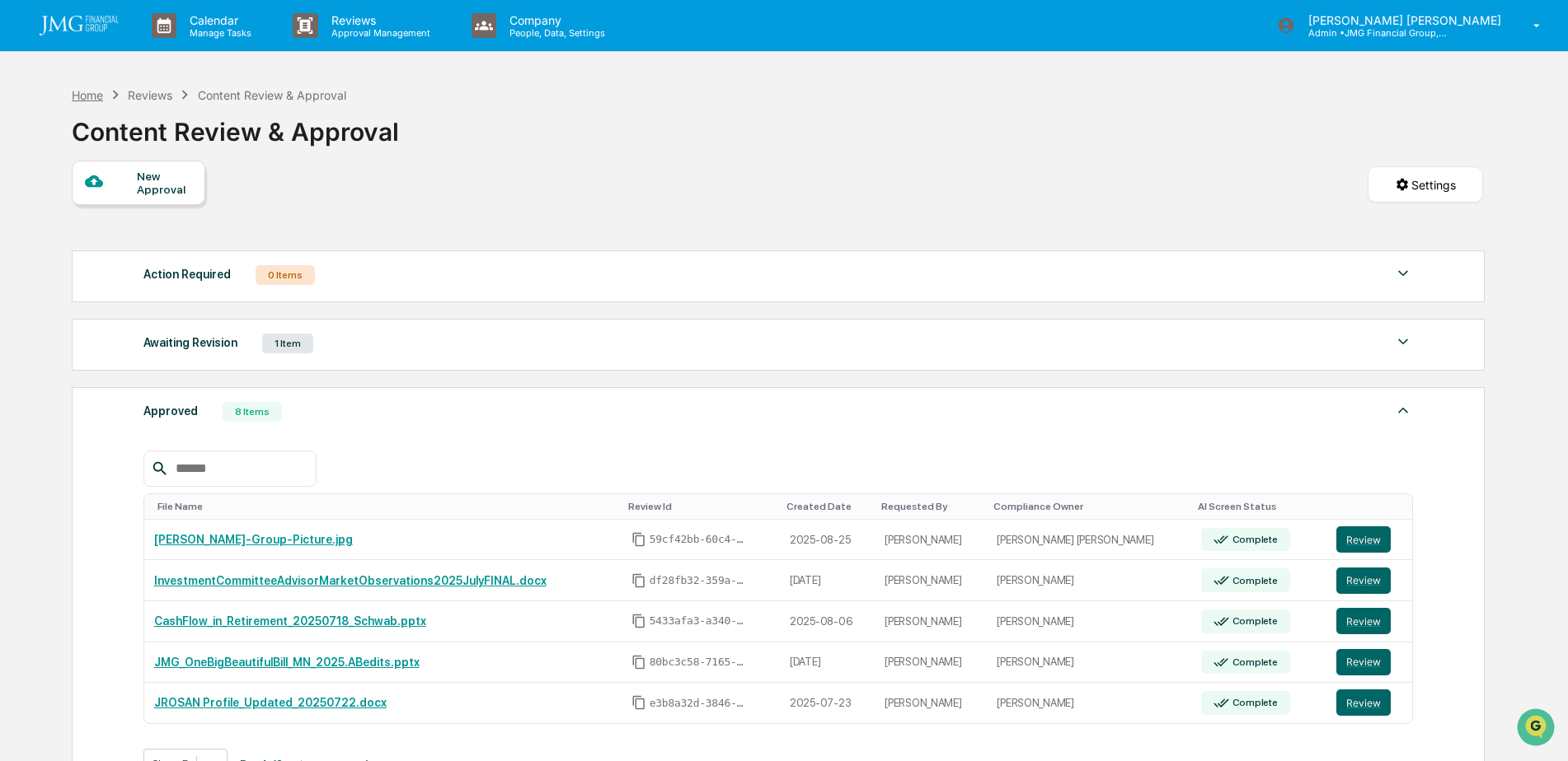
click at [82, 91] on div "Home" at bounding box center [87, 96] width 32 height 14
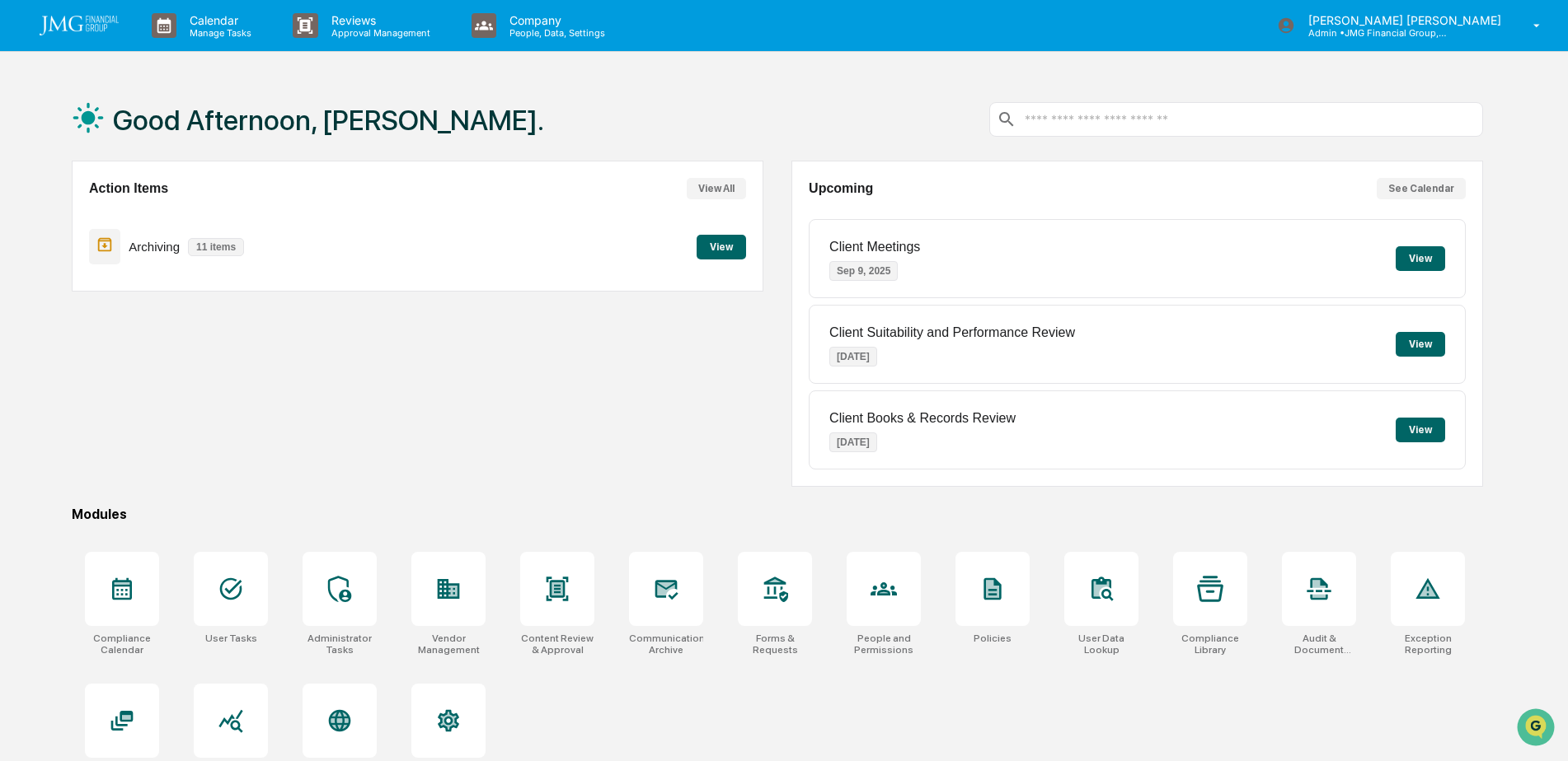
scroll to position [79, 0]
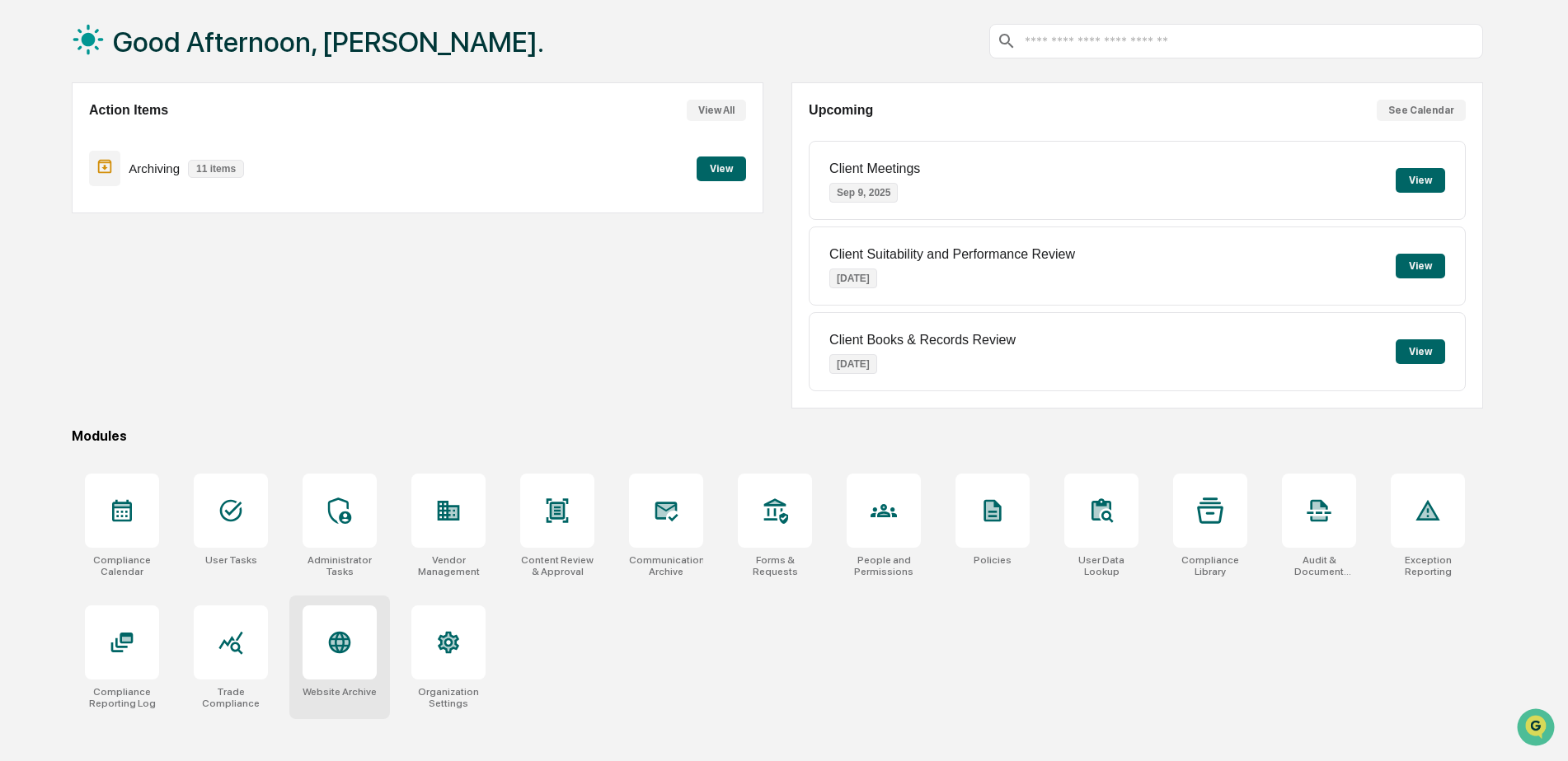
click at [349, 645] on icon at bounding box center [340, 643] width 23 height 23
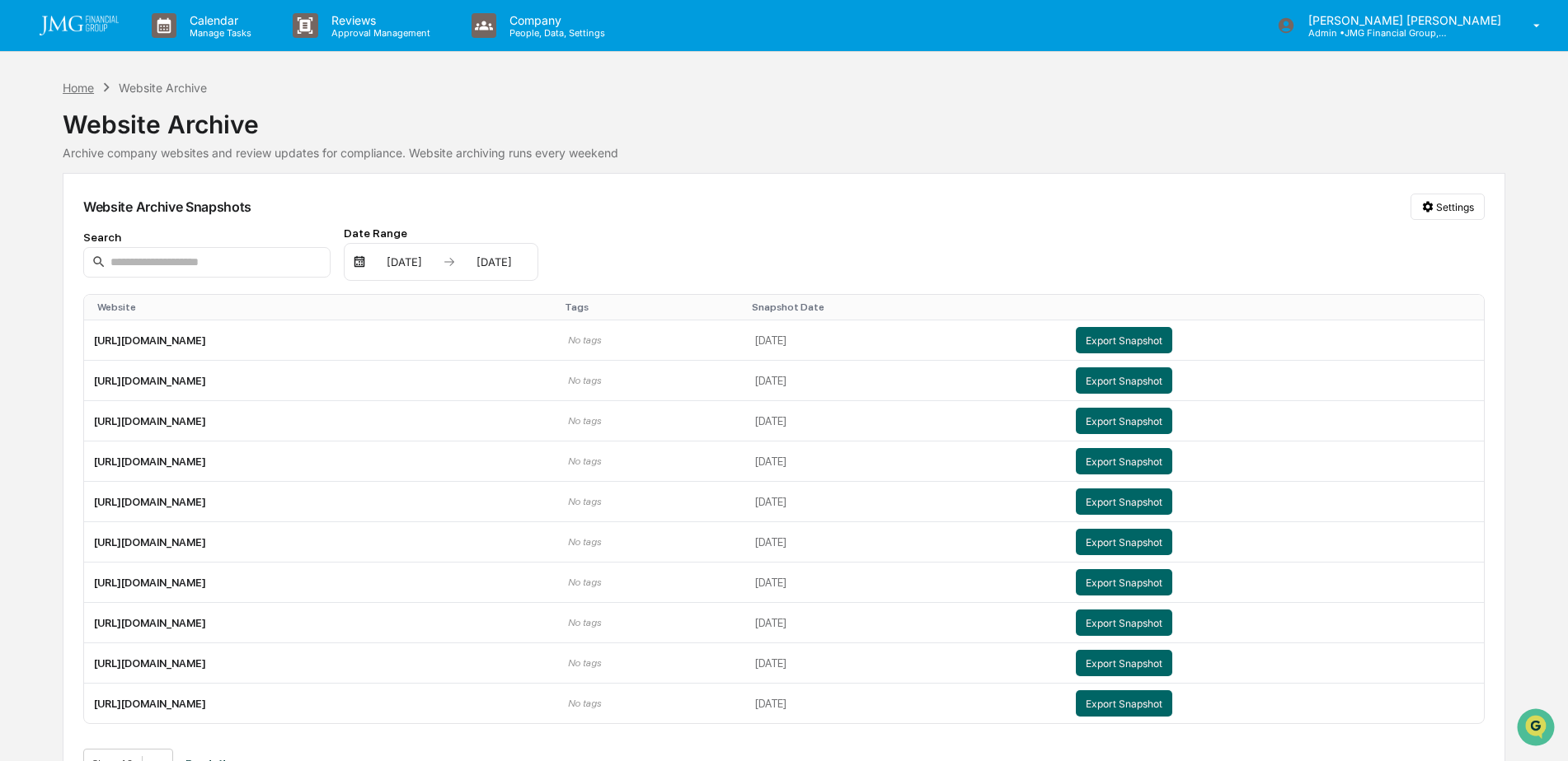
click at [78, 83] on div "Home" at bounding box center [78, 88] width 32 height 14
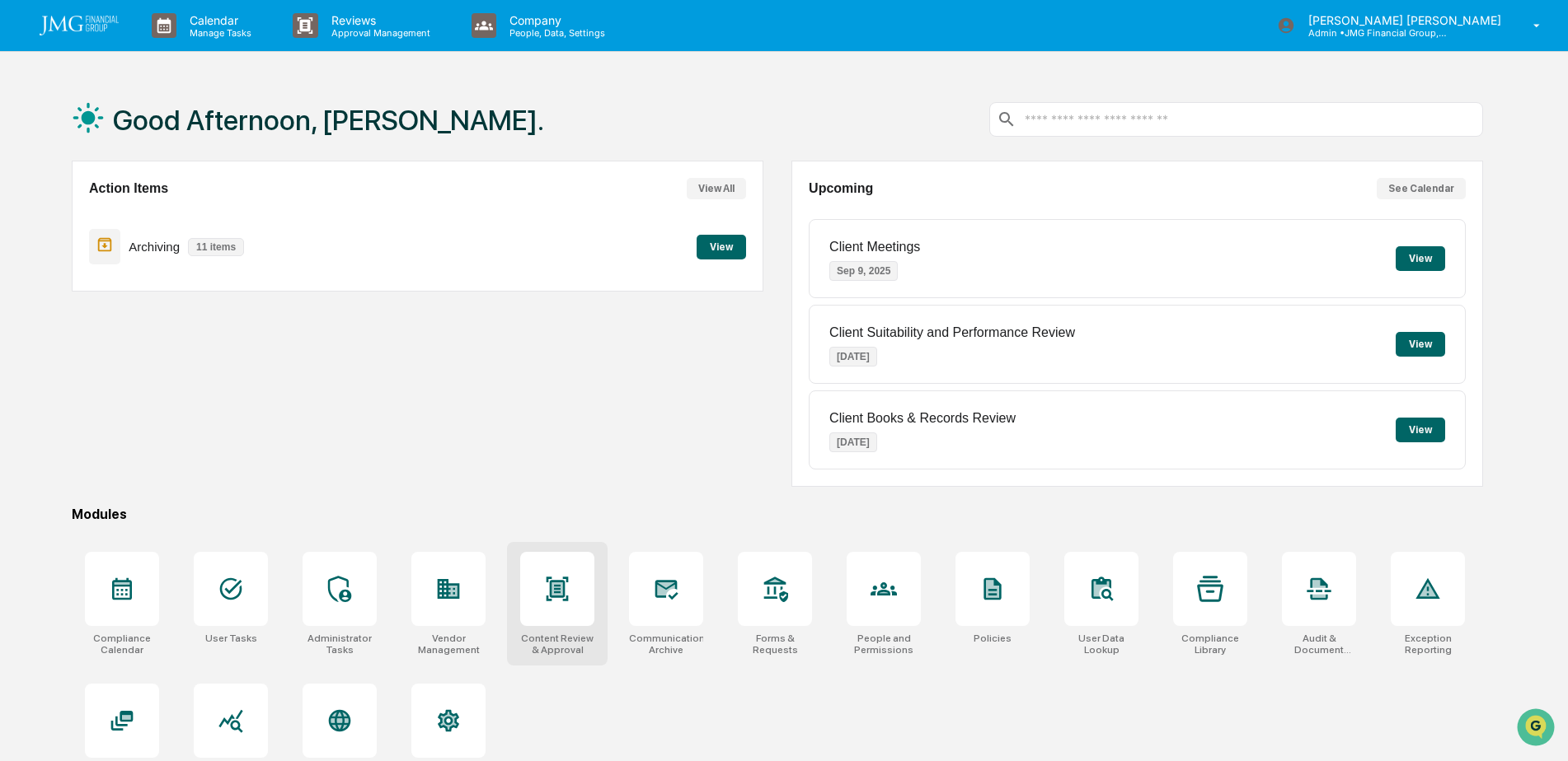
click at [557, 593] on icon at bounding box center [557, 589] width 23 height 23
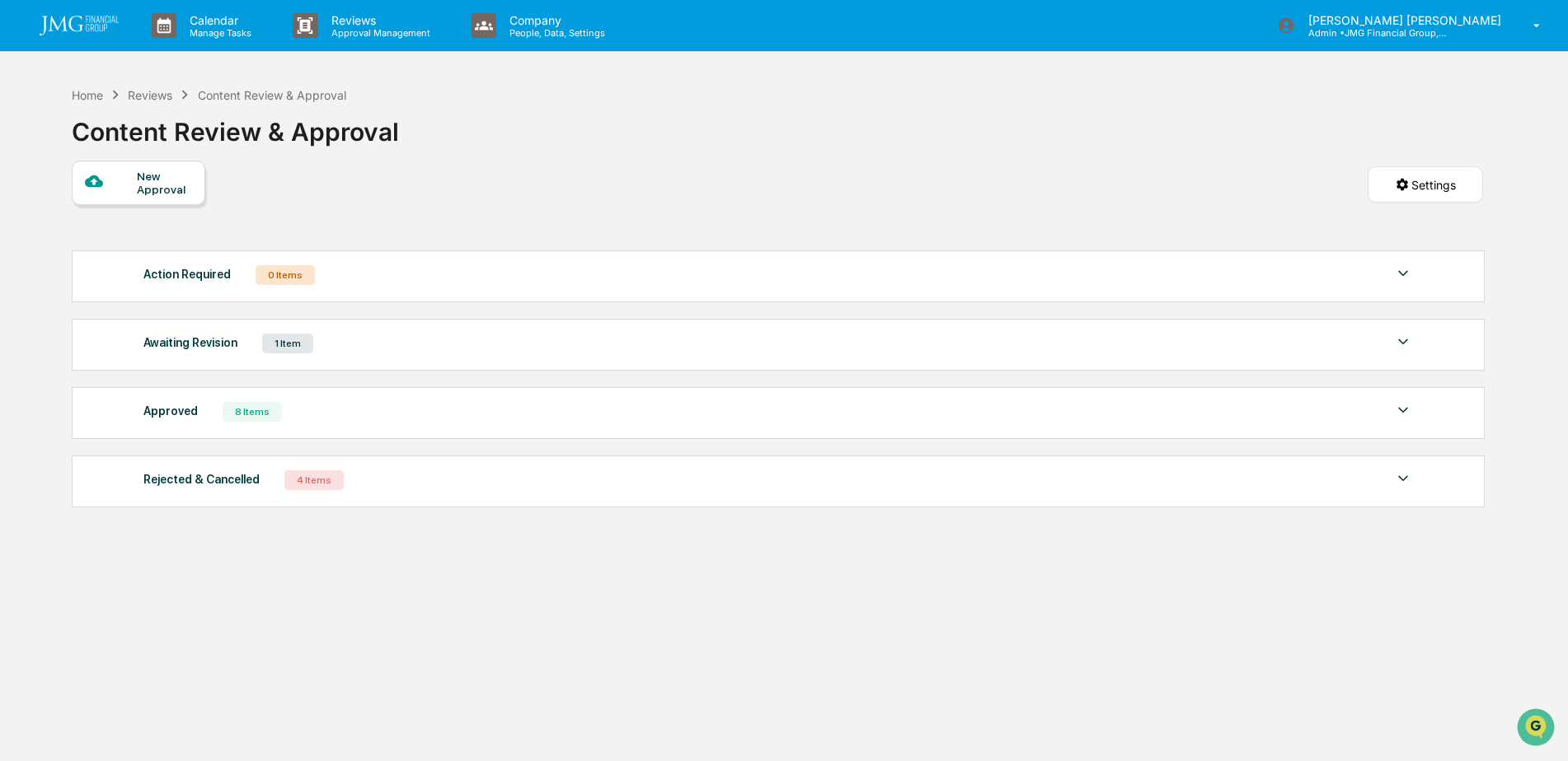
click at [1401, 413] on img at bounding box center [1403, 410] width 20 height 20
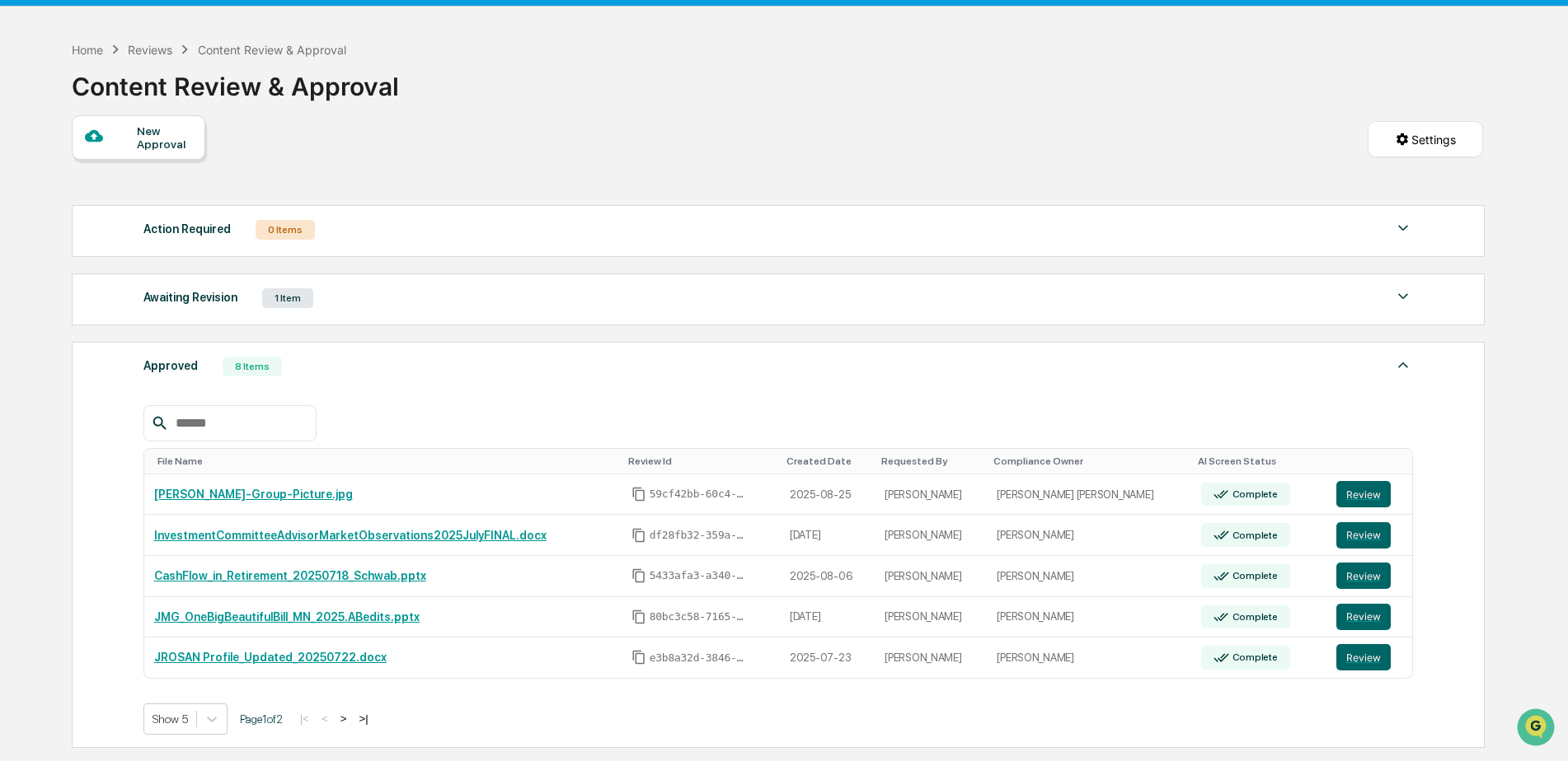
scroll to position [82, 0]
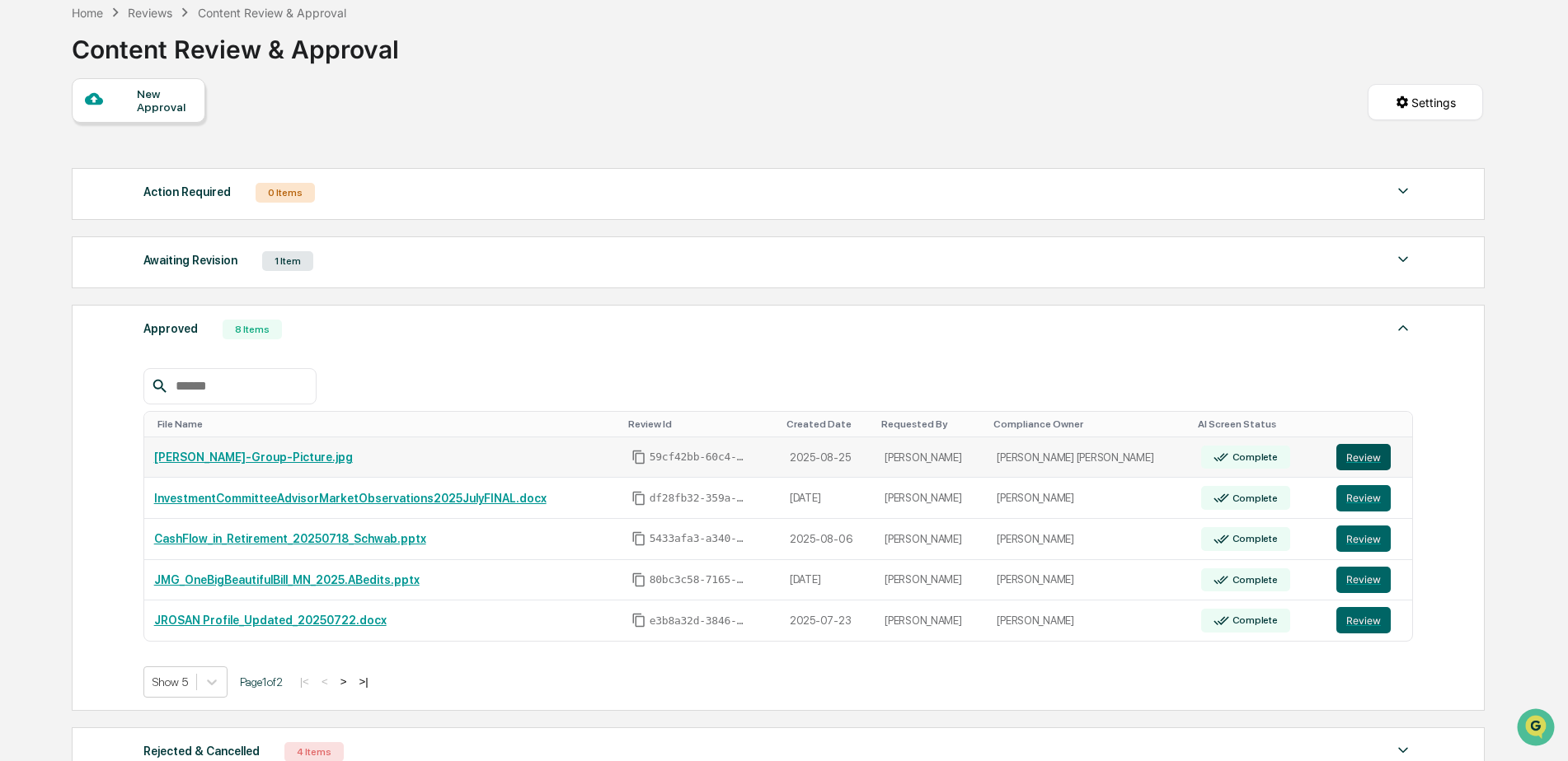
click at [1361, 459] on button "Review" at bounding box center [1363, 457] width 54 height 26
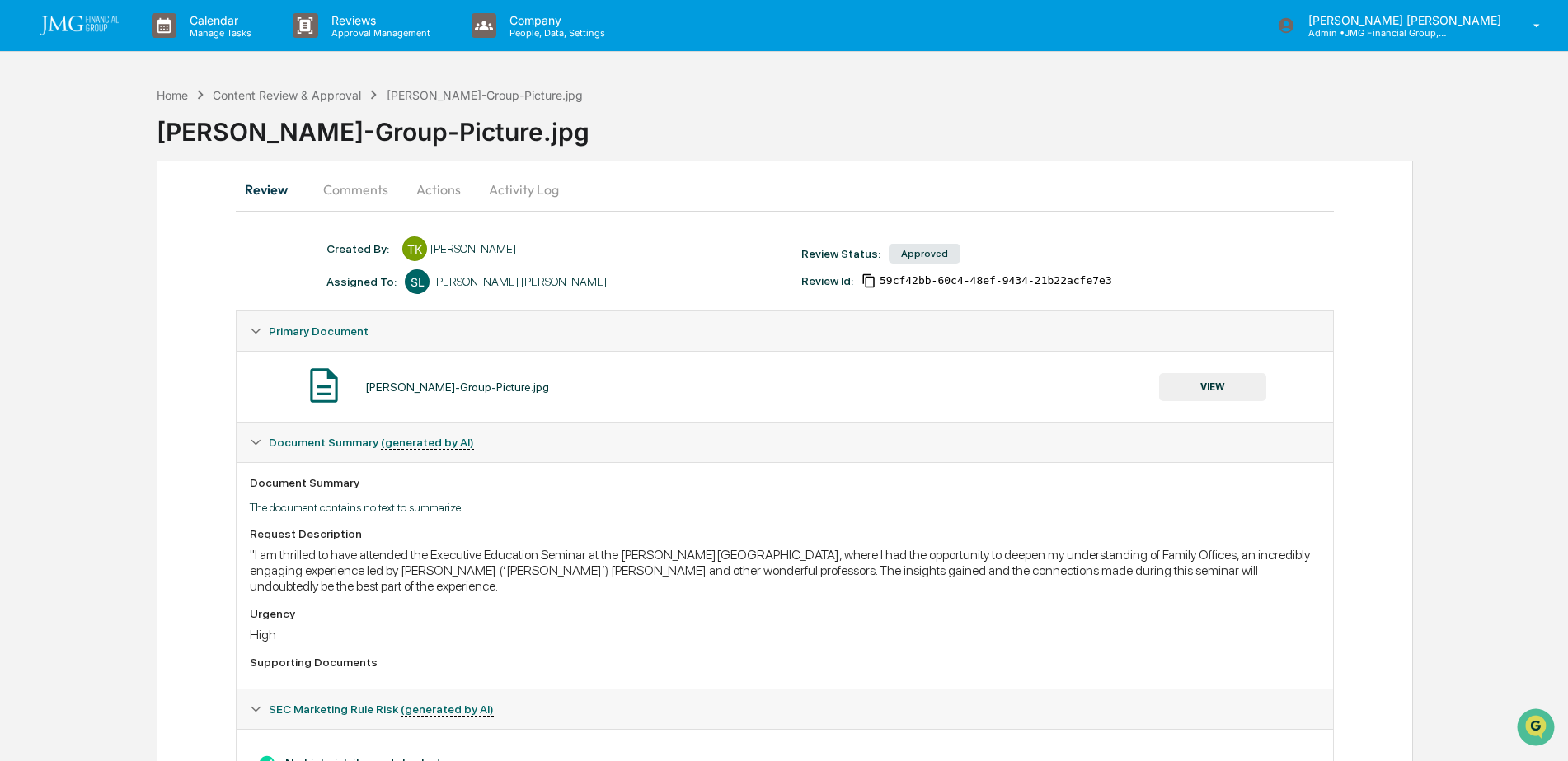
click at [387, 193] on button "Comments" at bounding box center [355, 190] width 91 height 40
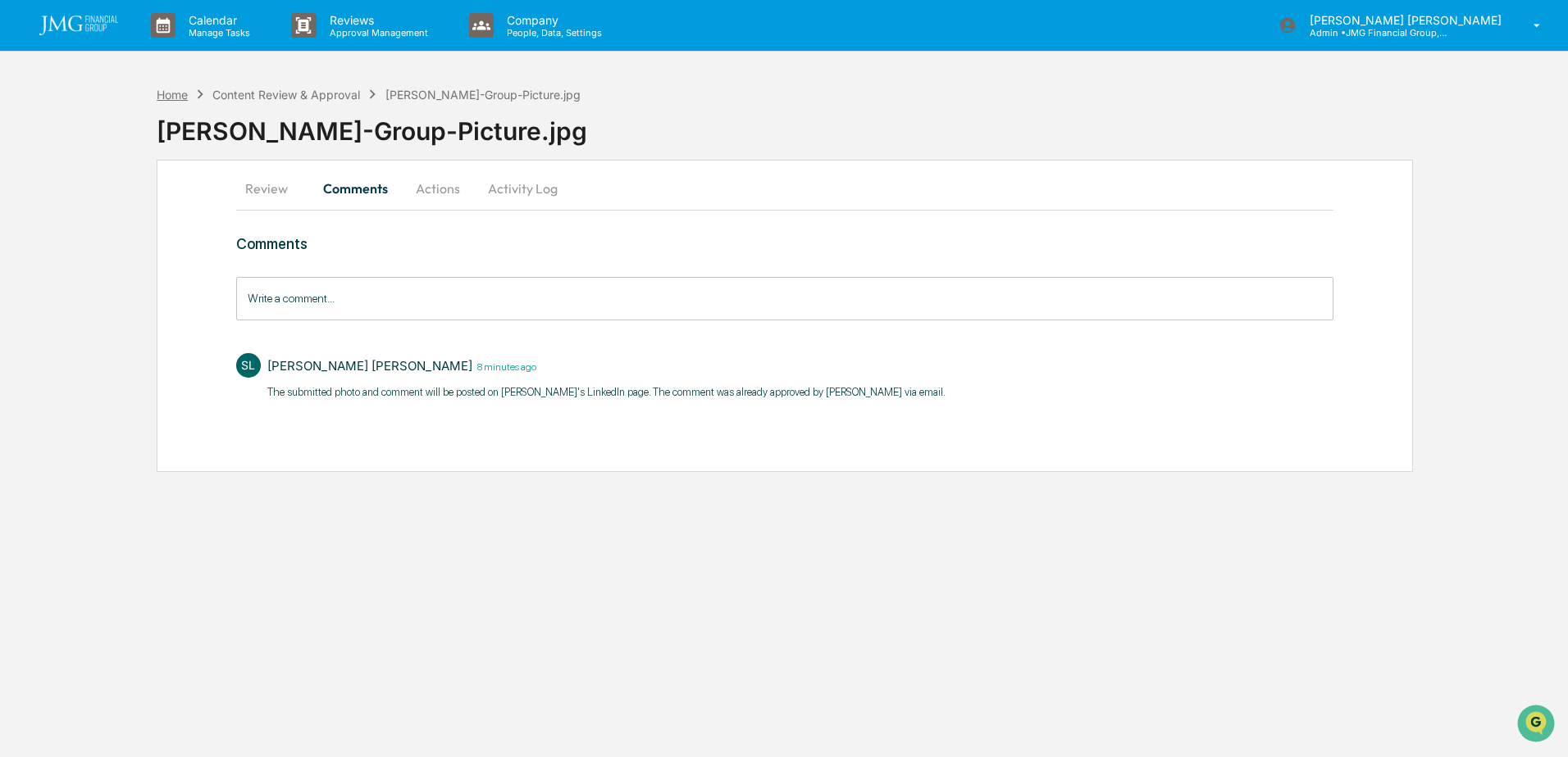
click at [185, 92] on div "Home" at bounding box center [172, 95] width 31 height 14
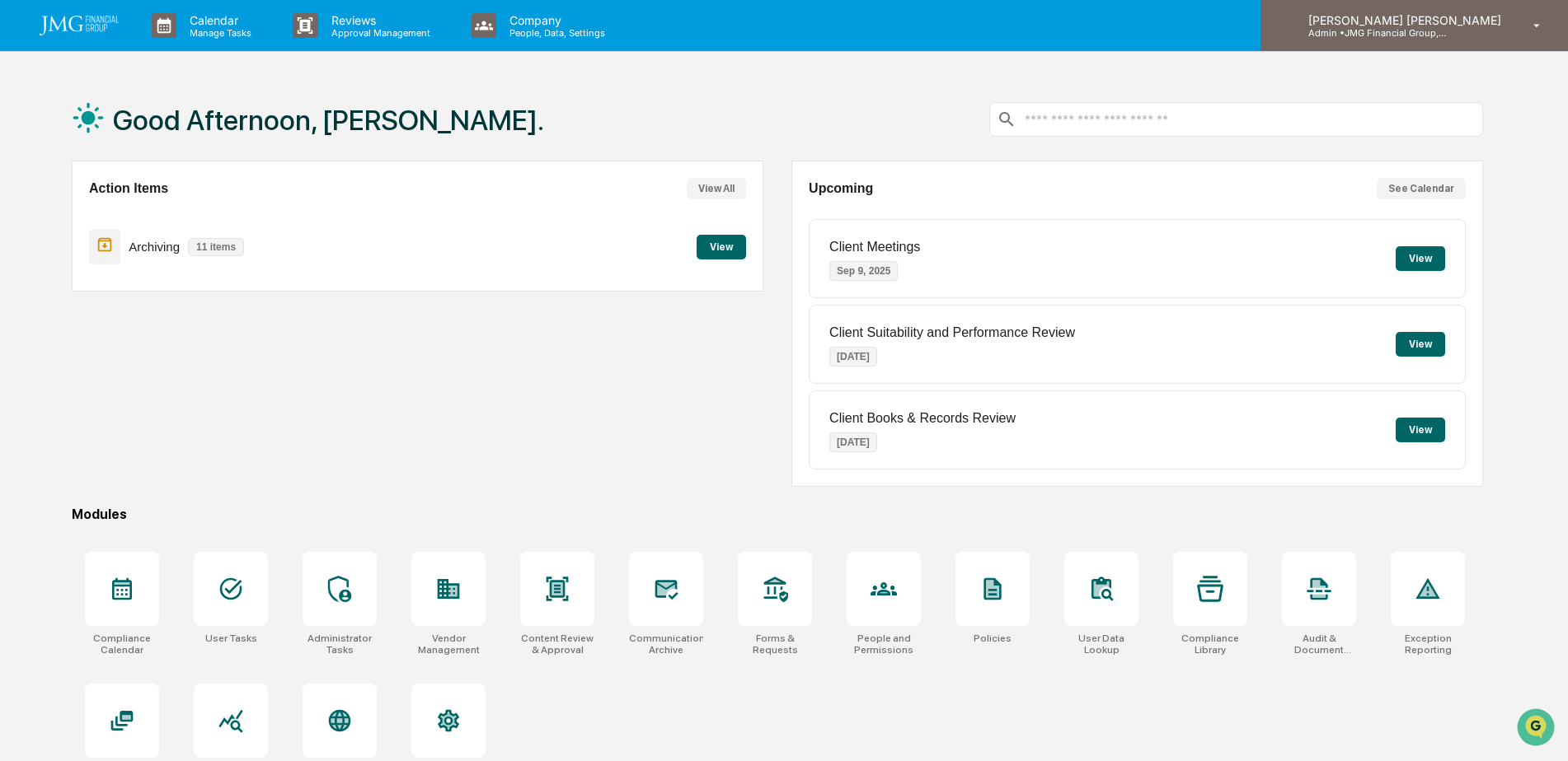
click at [1448, 36] on p "Admin • JMG Financial Group, Ltd." at bounding box center [1371, 32] width 154 height 12
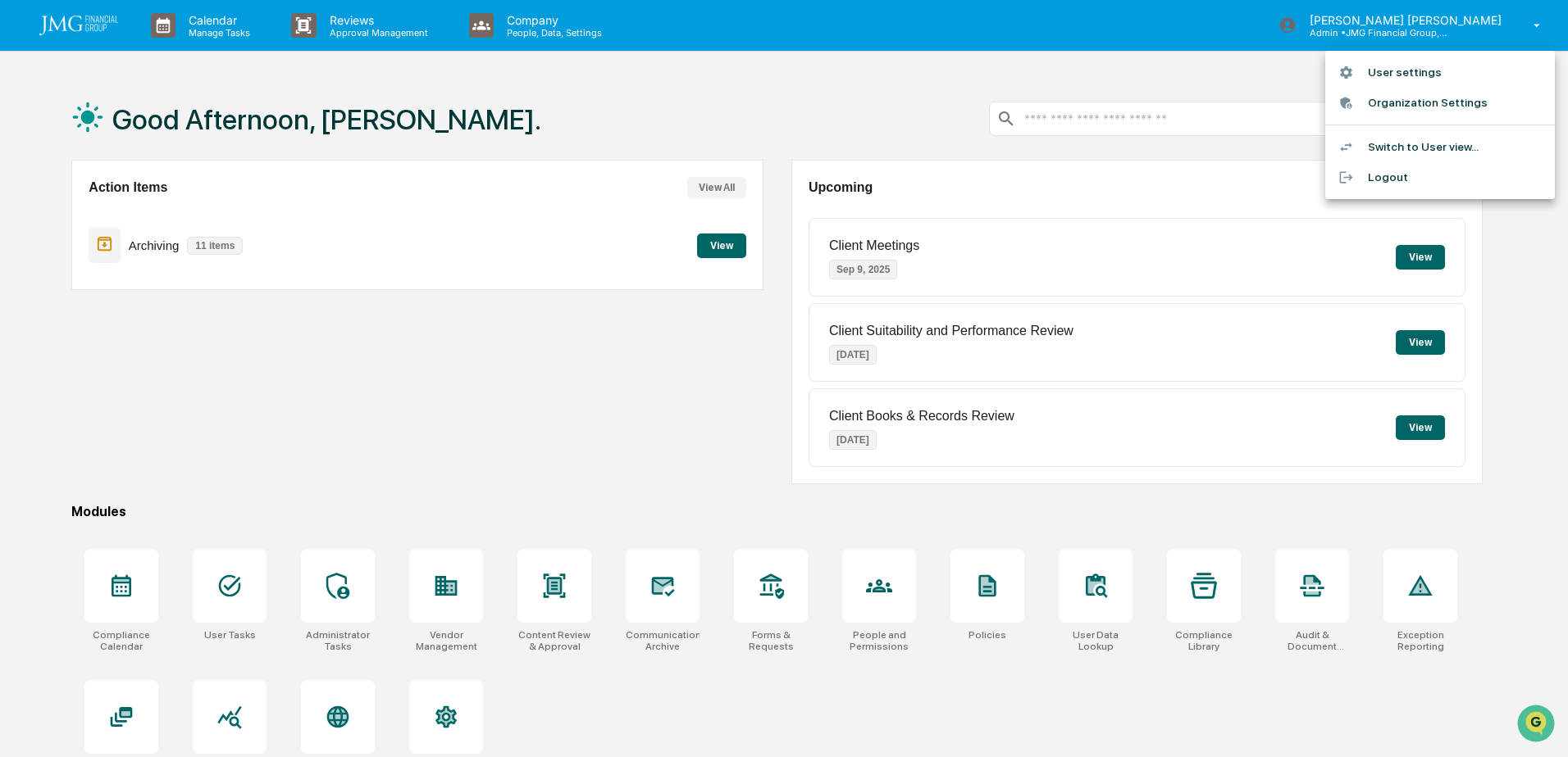
click at [1402, 177] on li "Logout" at bounding box center [1440, 178] width 229 height 31
